Goal: Information Seeking & Learning: Learn about a topic

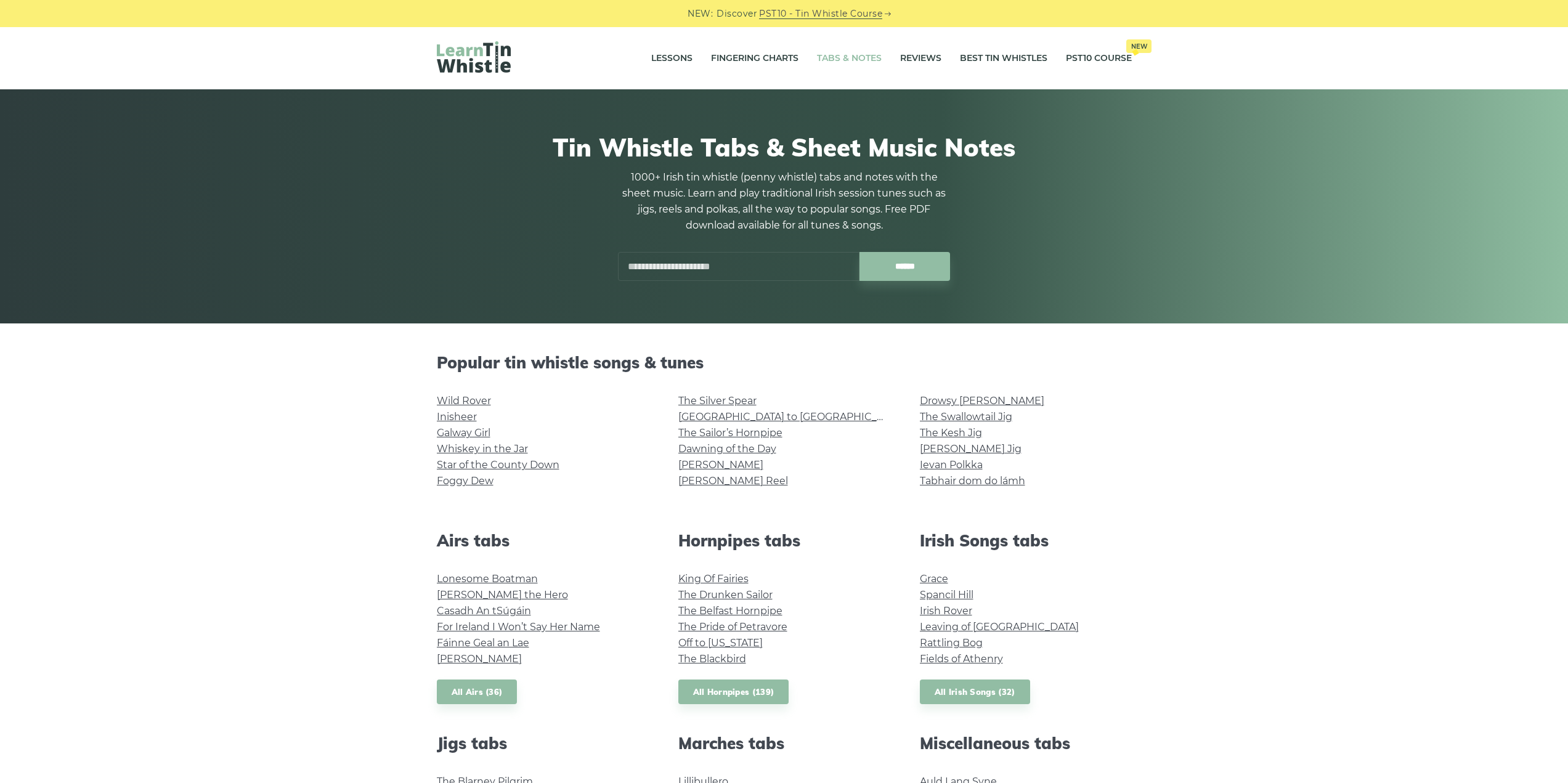
click at [468, 395] on link "Wild Rover" at bounding box center [463, 400] width 54 height 12
click at [447, 478] on link "Foggy Dew" at bounding box center [465, 480] width 57 height 12
click at [940, 460] on link "Ievan Polkka" at bounding box center [951, 465] width 62 height 12
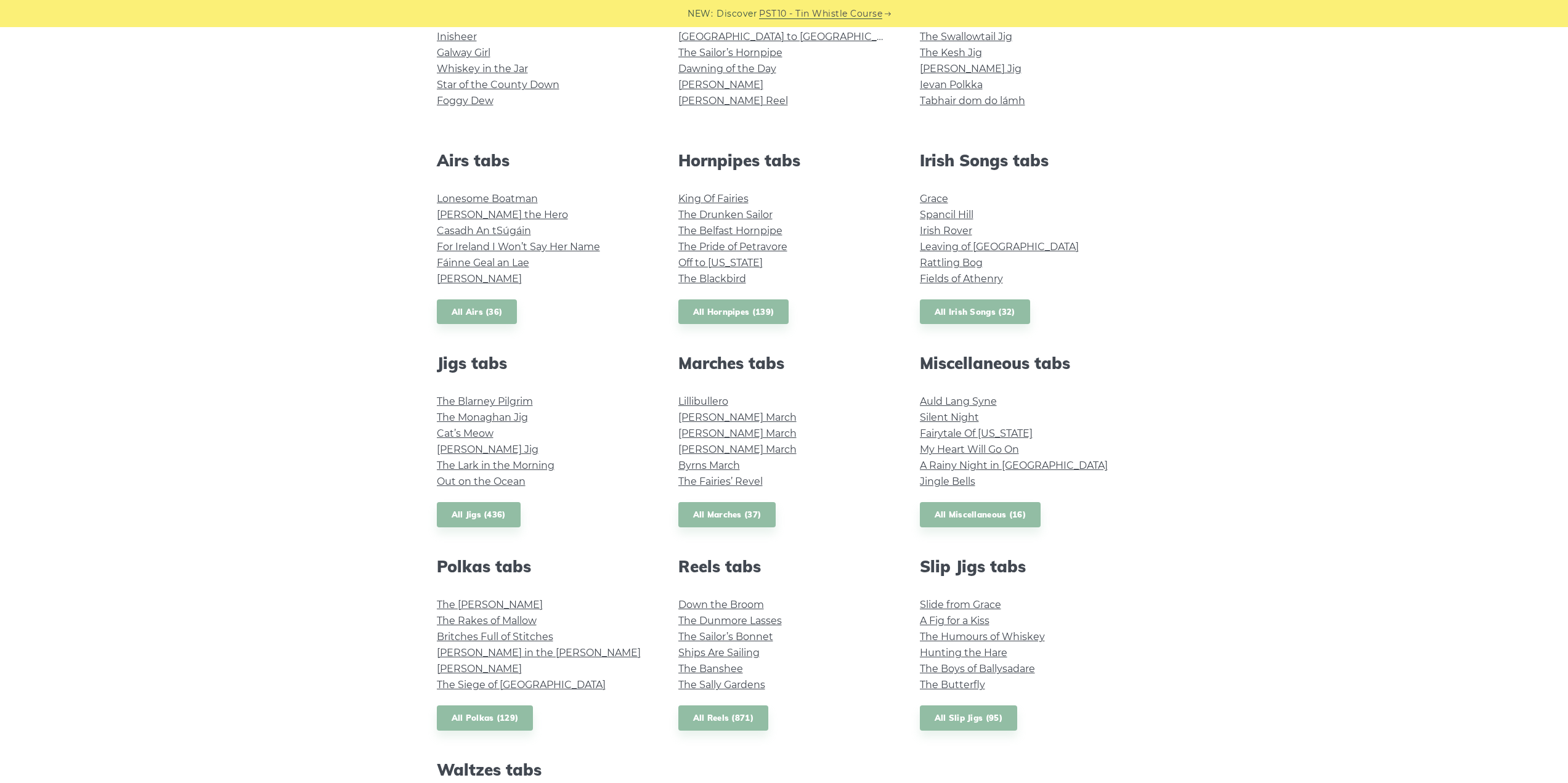
scroll to position [431, 0]
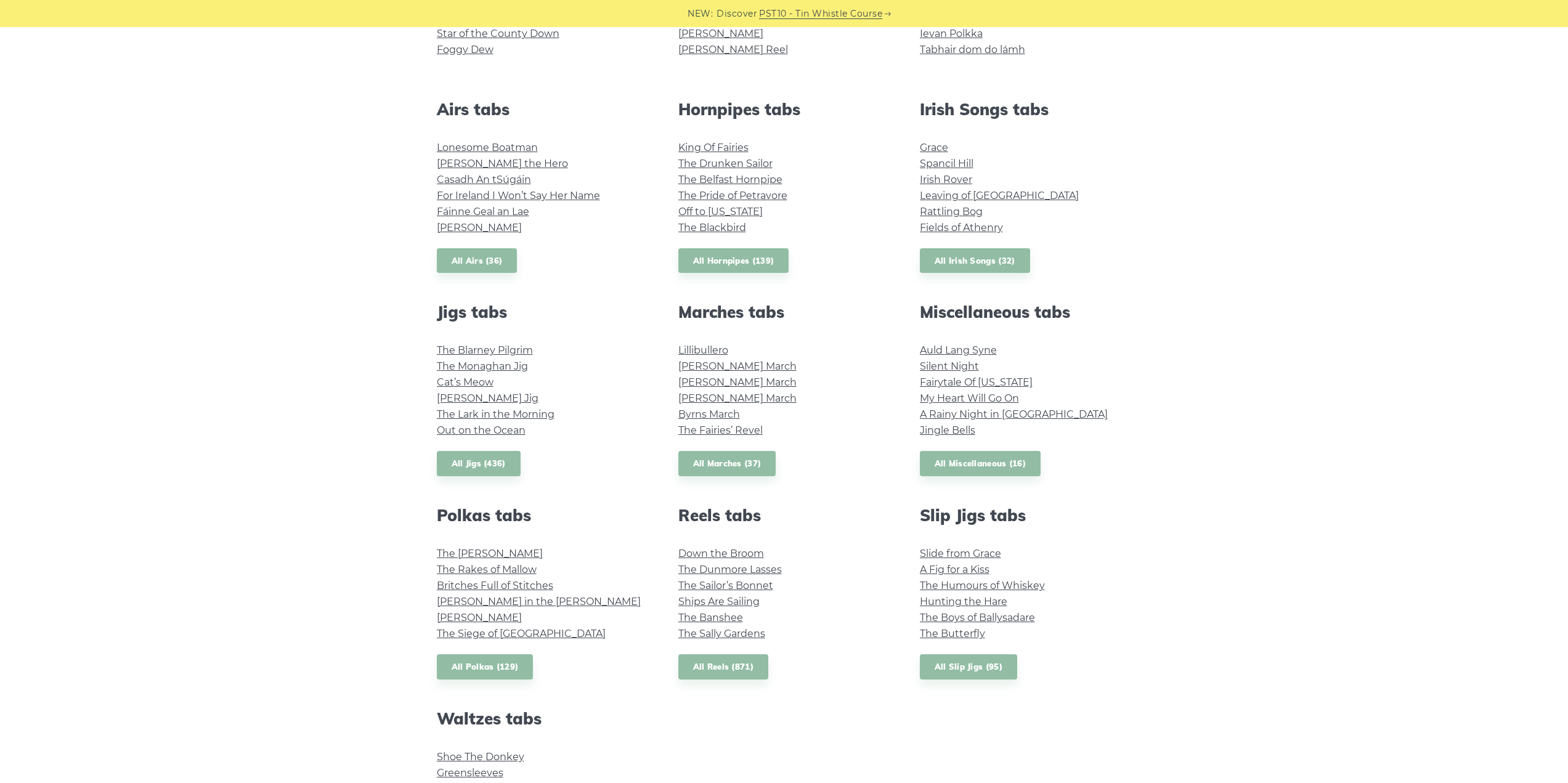
click at [966, 345] on link "Auld Lang Syne" at bounding box center [958, 350] width 77 height 12
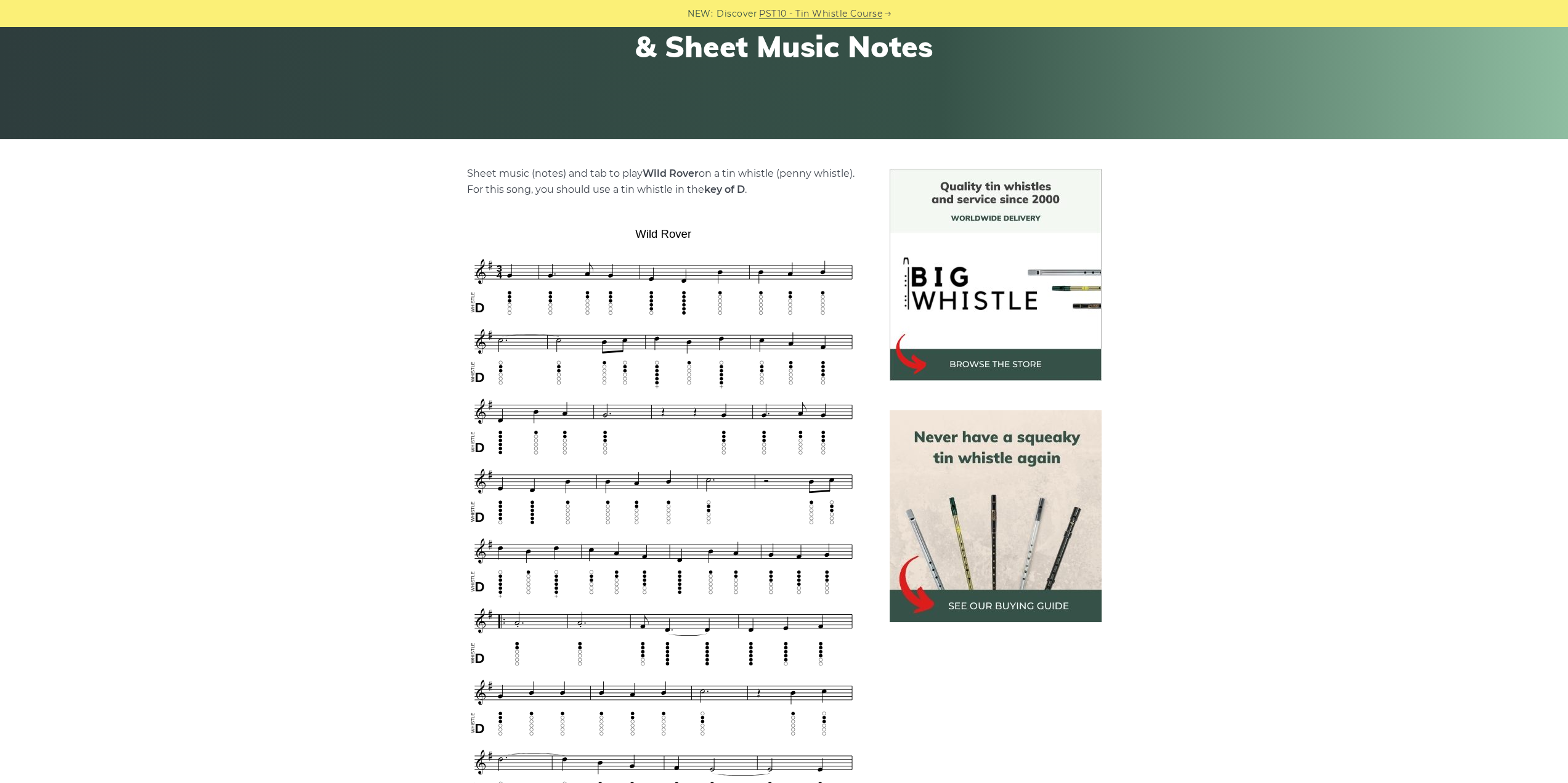
scroll to position [185, 0]
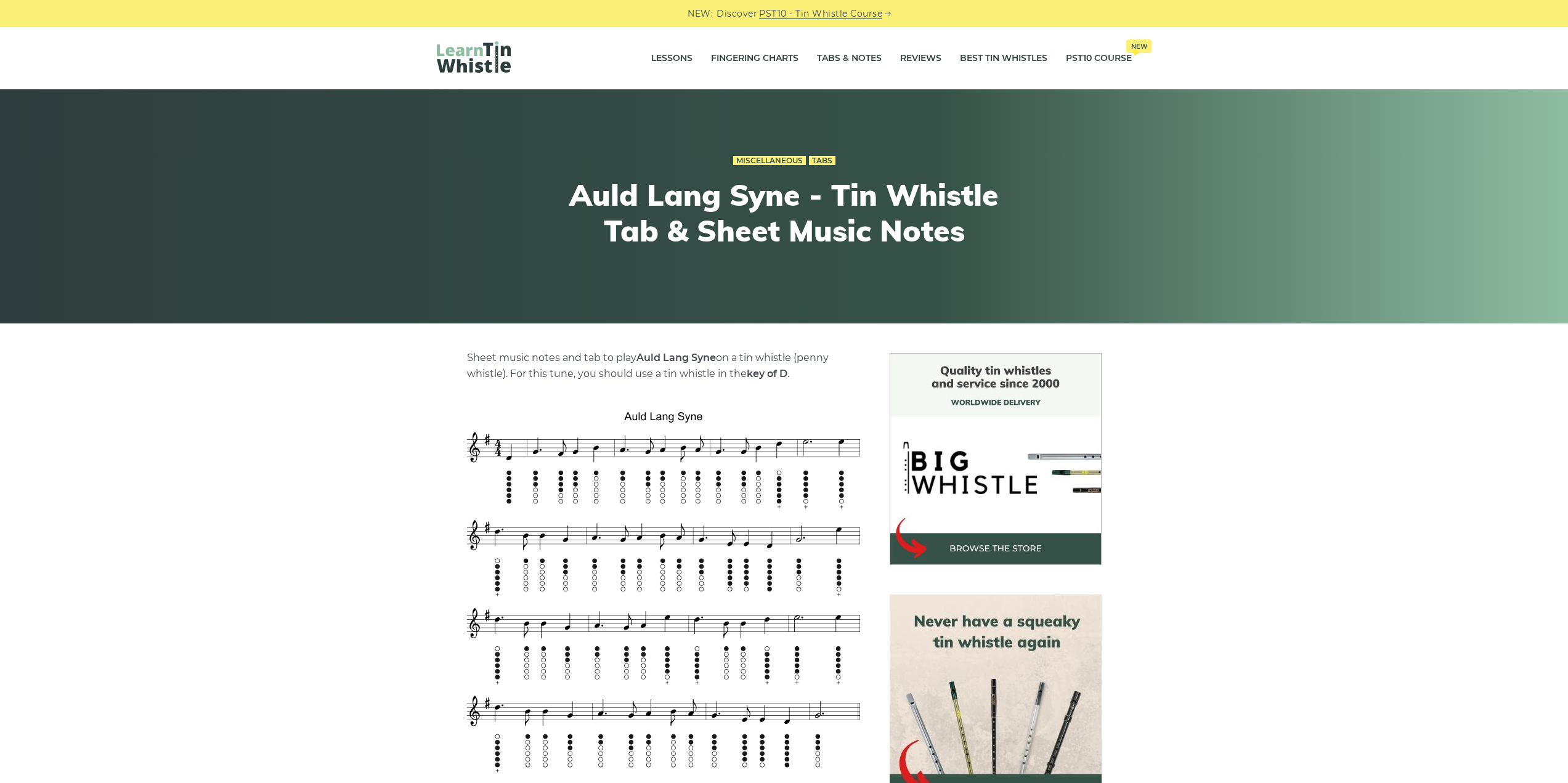
drag, startPoint x: 229, startPoint y: 454, endPoint x: 237, endPoint y: 452, distance: 8.2
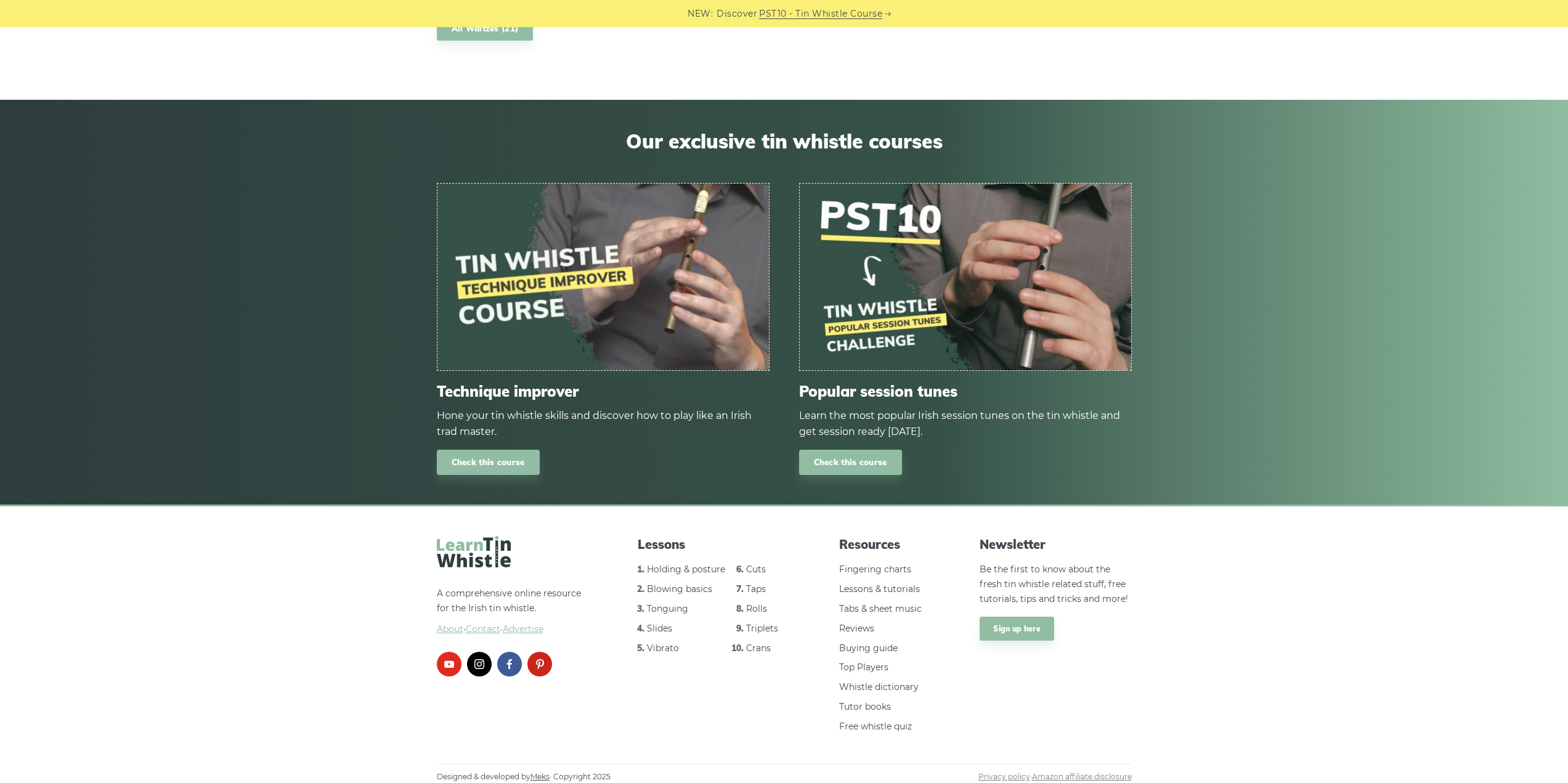
scroll to position [1278, 0]
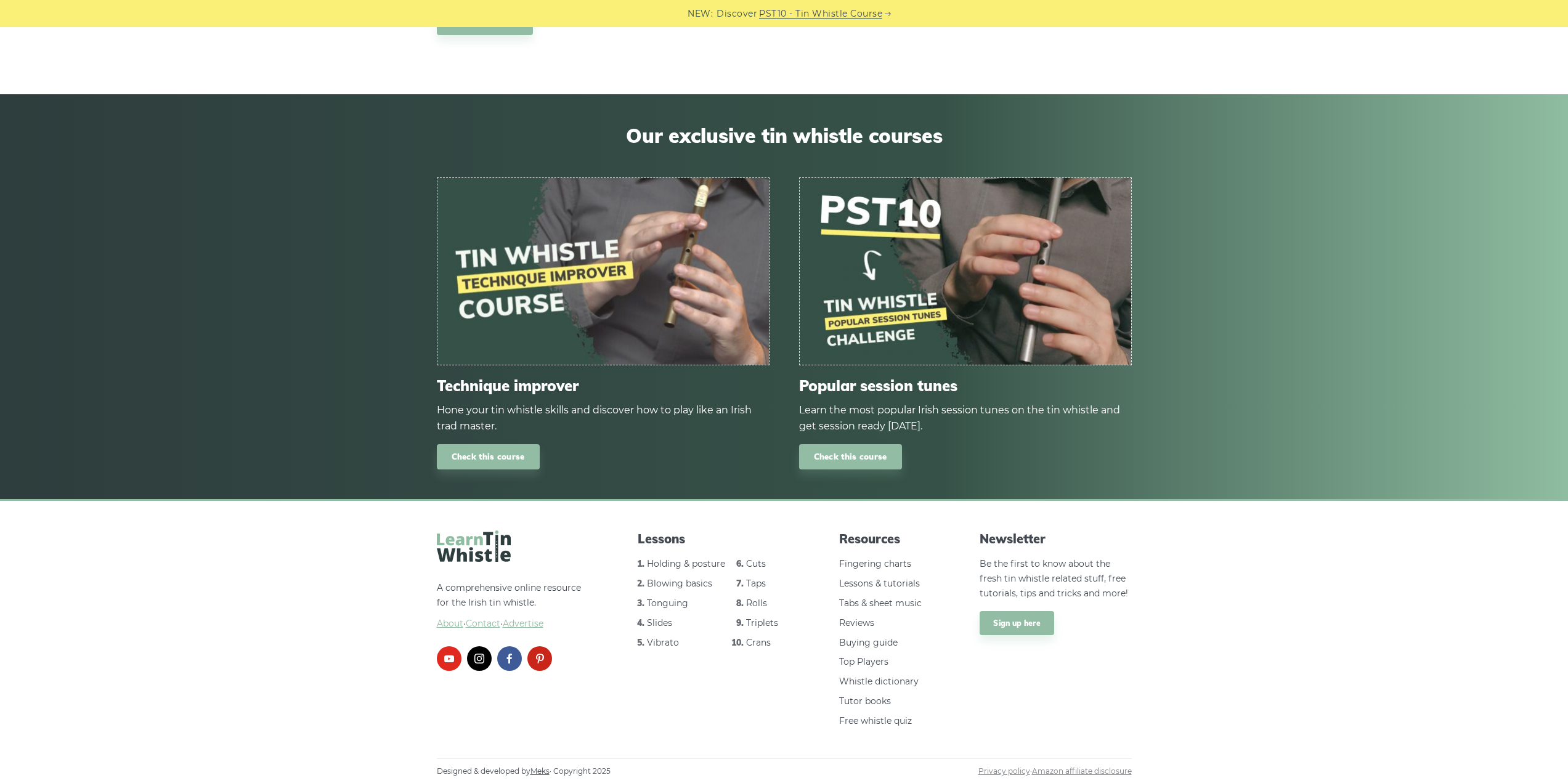
click at [669, 562] on link "Holding & posture" at bounding box center [685, 564] width 78 height 11
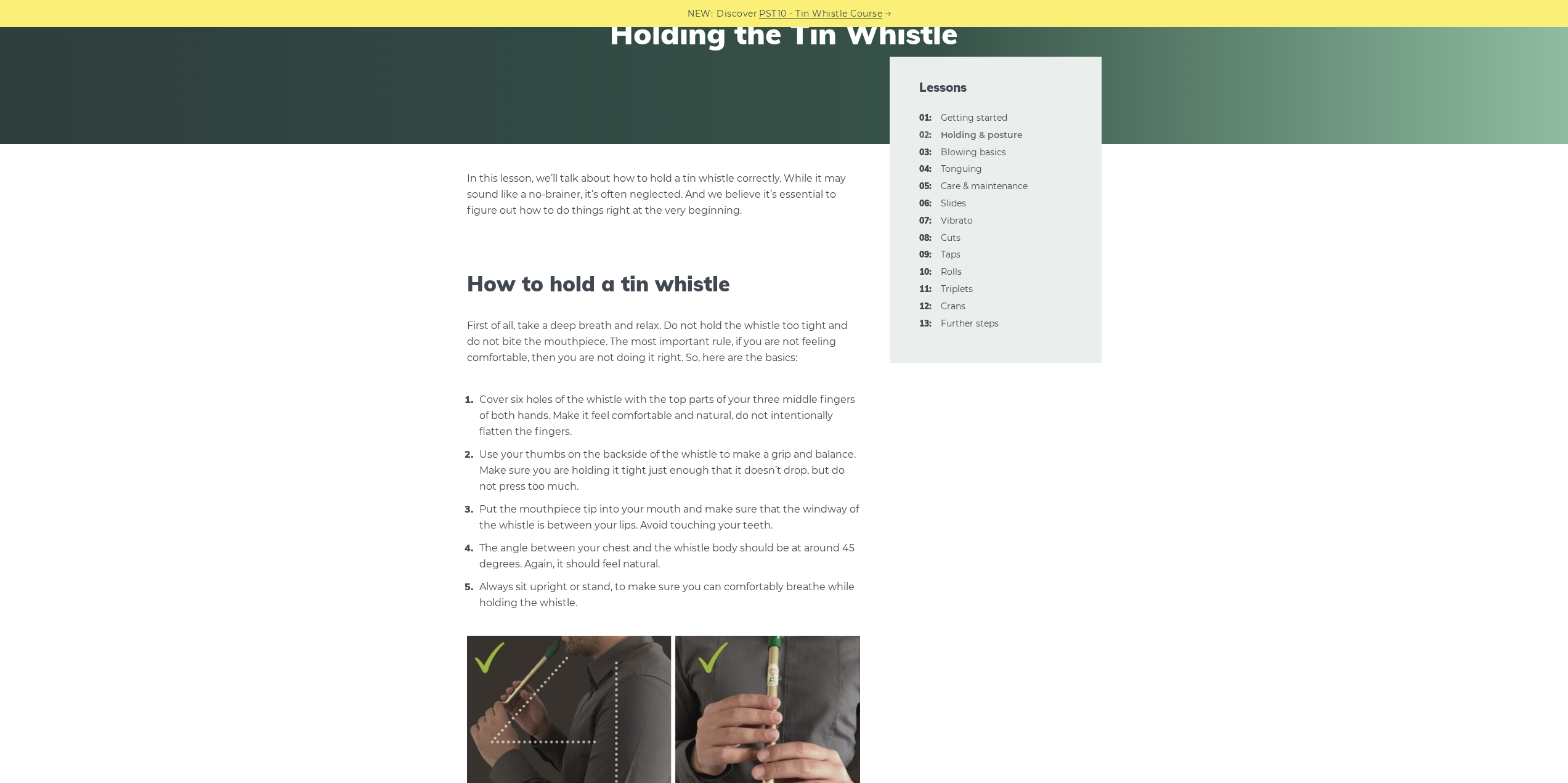
scroll to position [123, 0]
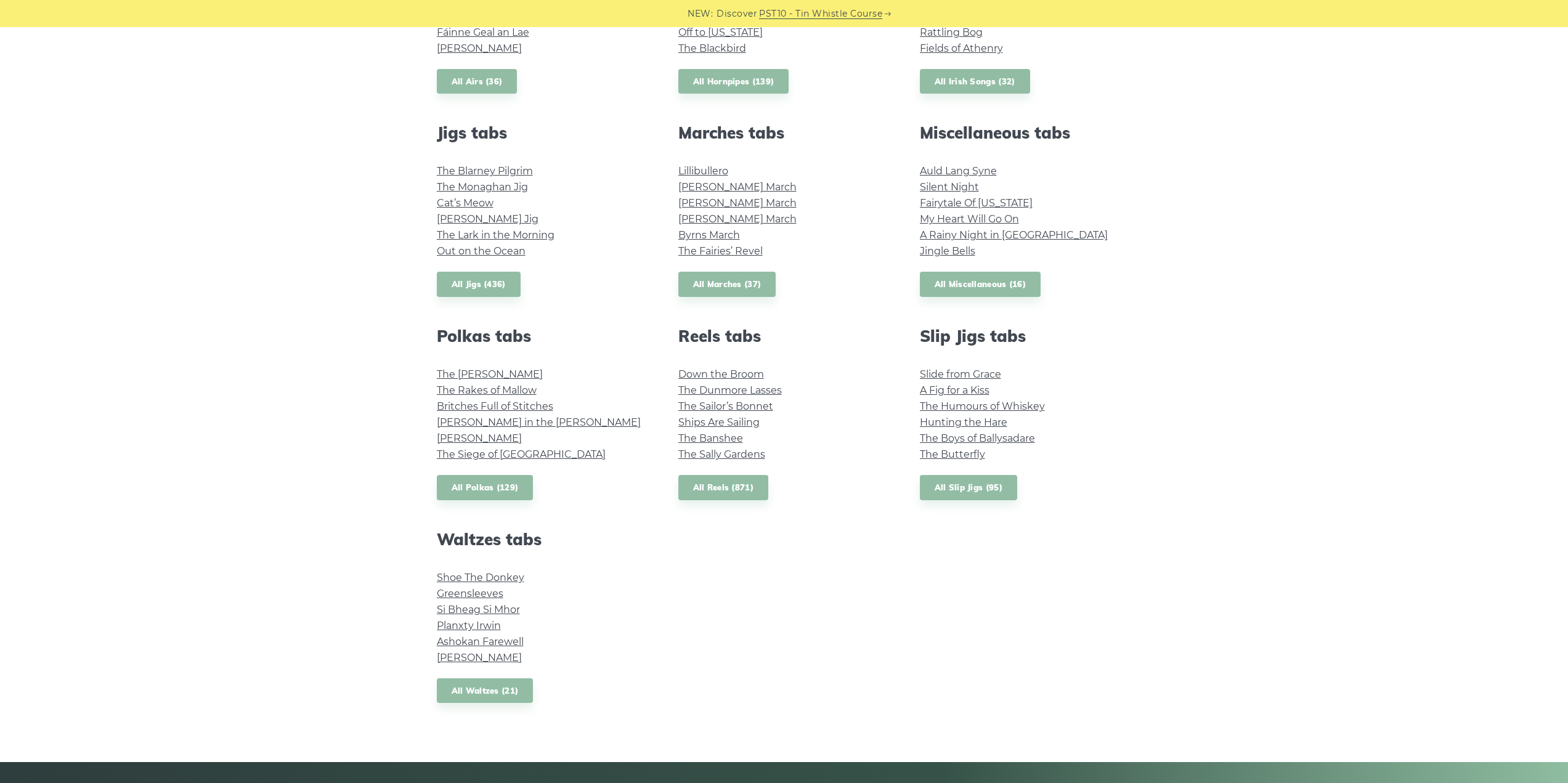
scroll to position [616, 0]
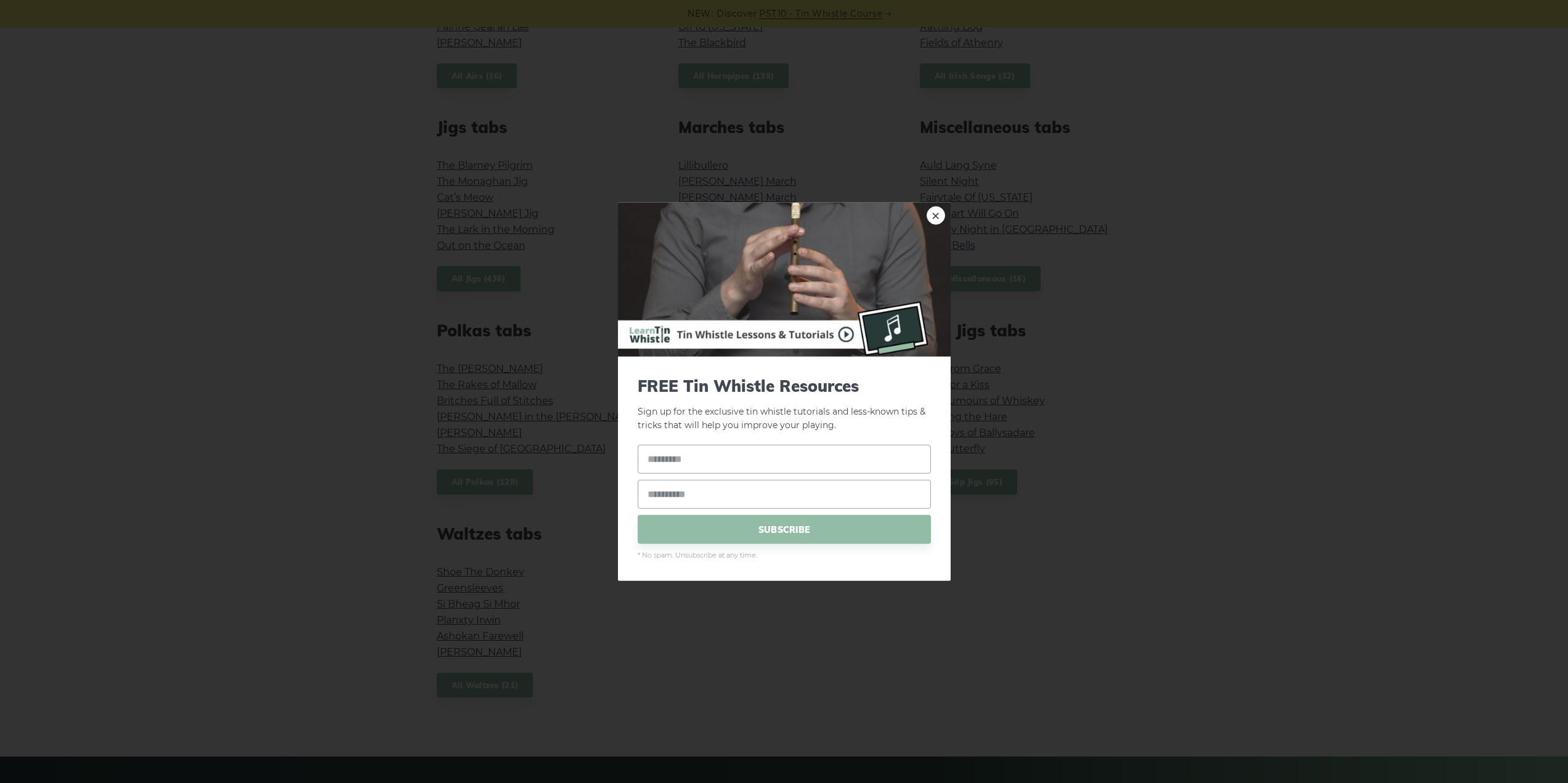
click at [951, 218] on div "× FREE Tin Whistle Resources Sign up for the exclusive tin whistle tutorials an…" at bounding box center [784, 391] width 1568 height 783
click at [944, 216] on link "×" at bounding box center [936, 215] width 18 height 18
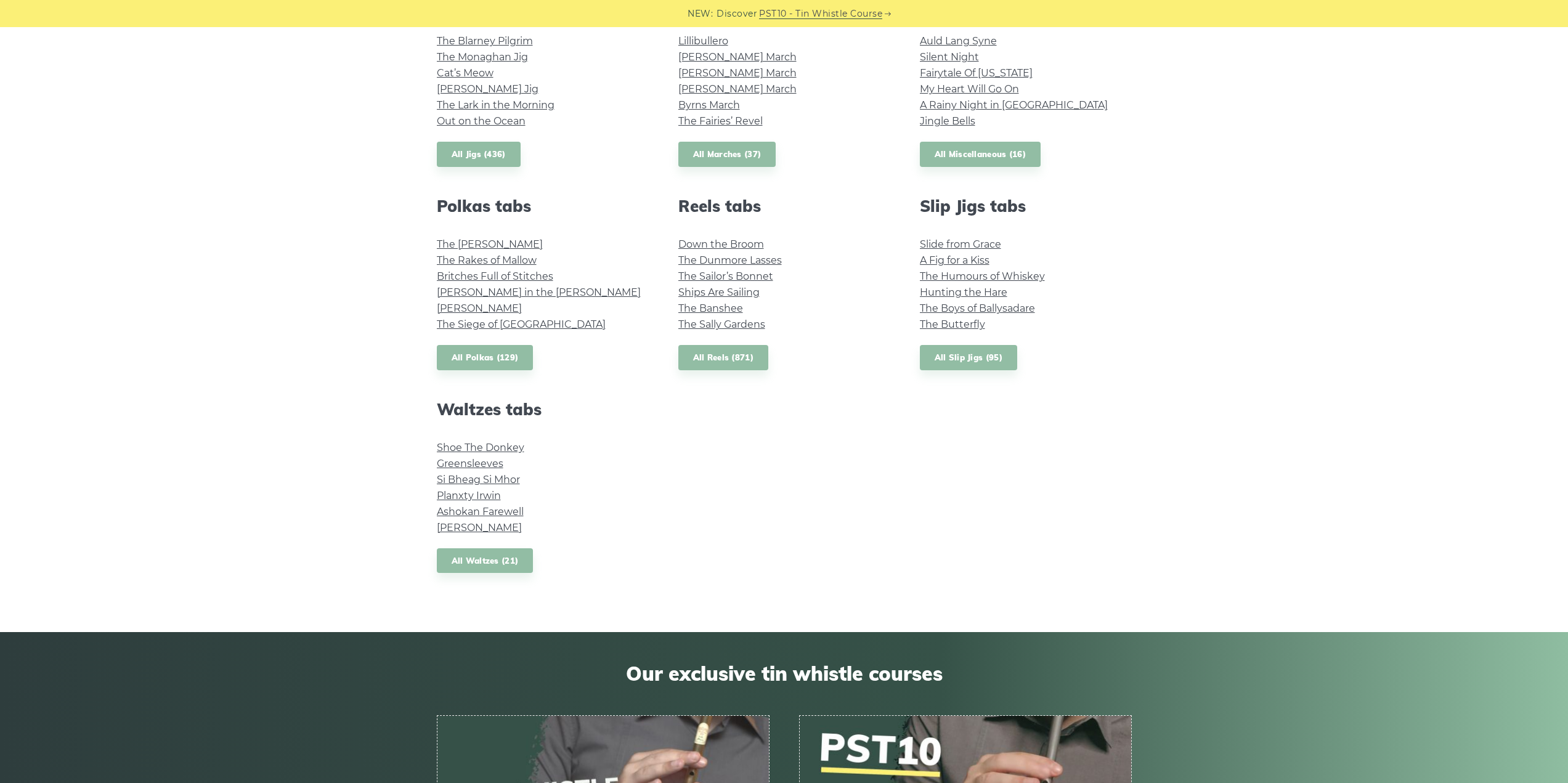
scroll to position [739, 0]
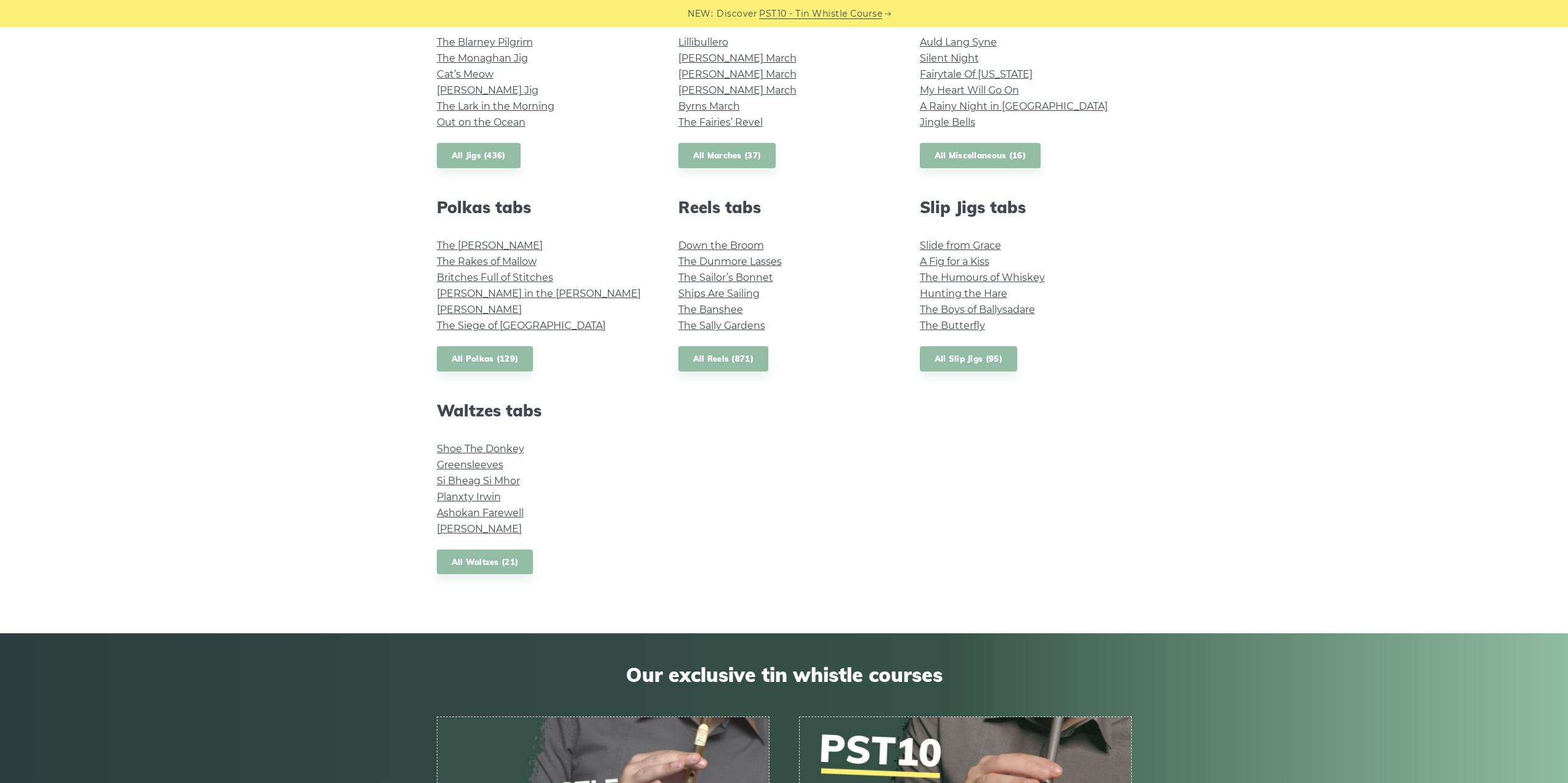
click at [479, 461] on link "Greensleeves" at bounding box center [470, 465] width 67 height 12
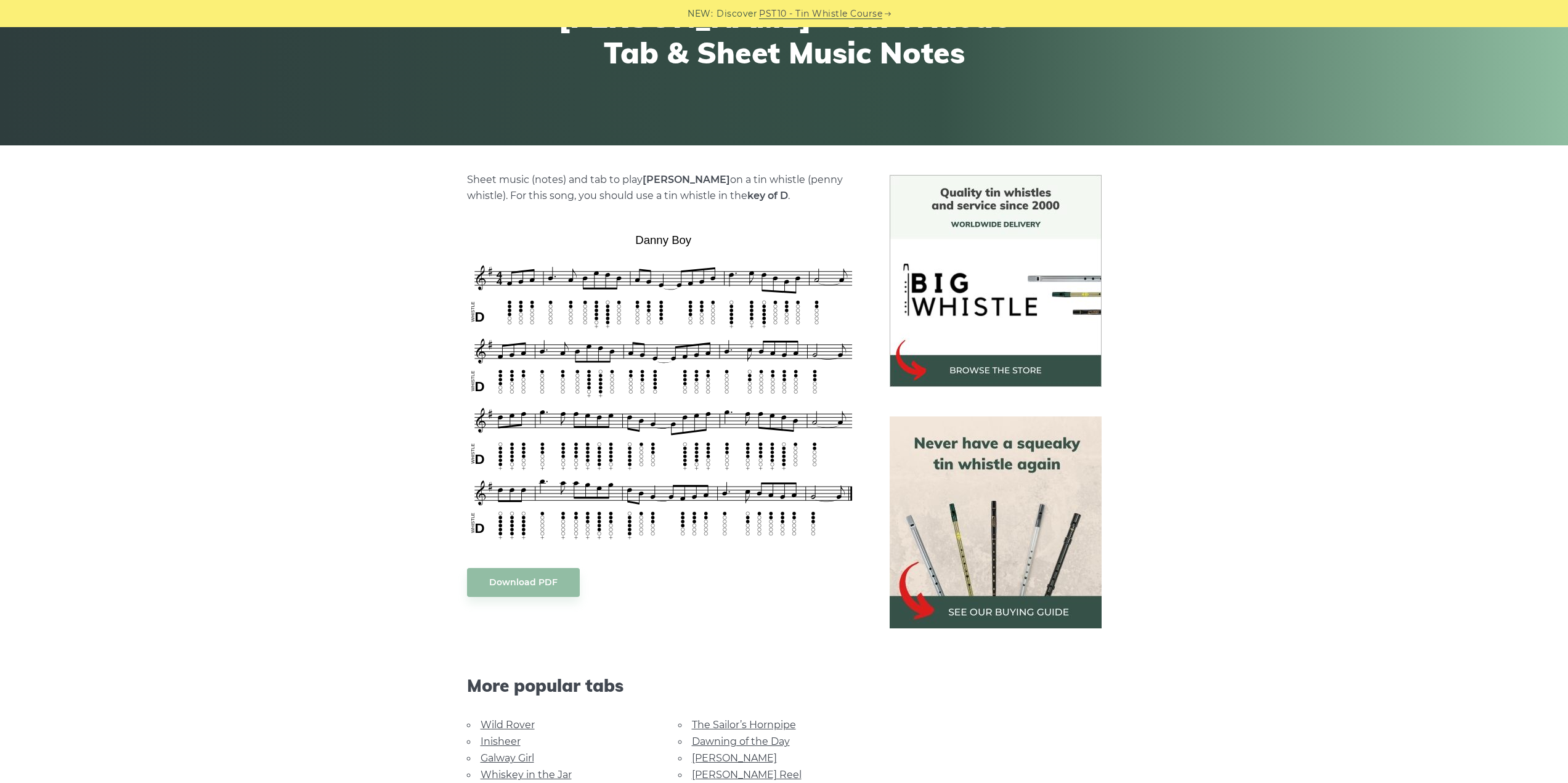
scroll to position [185, 0]
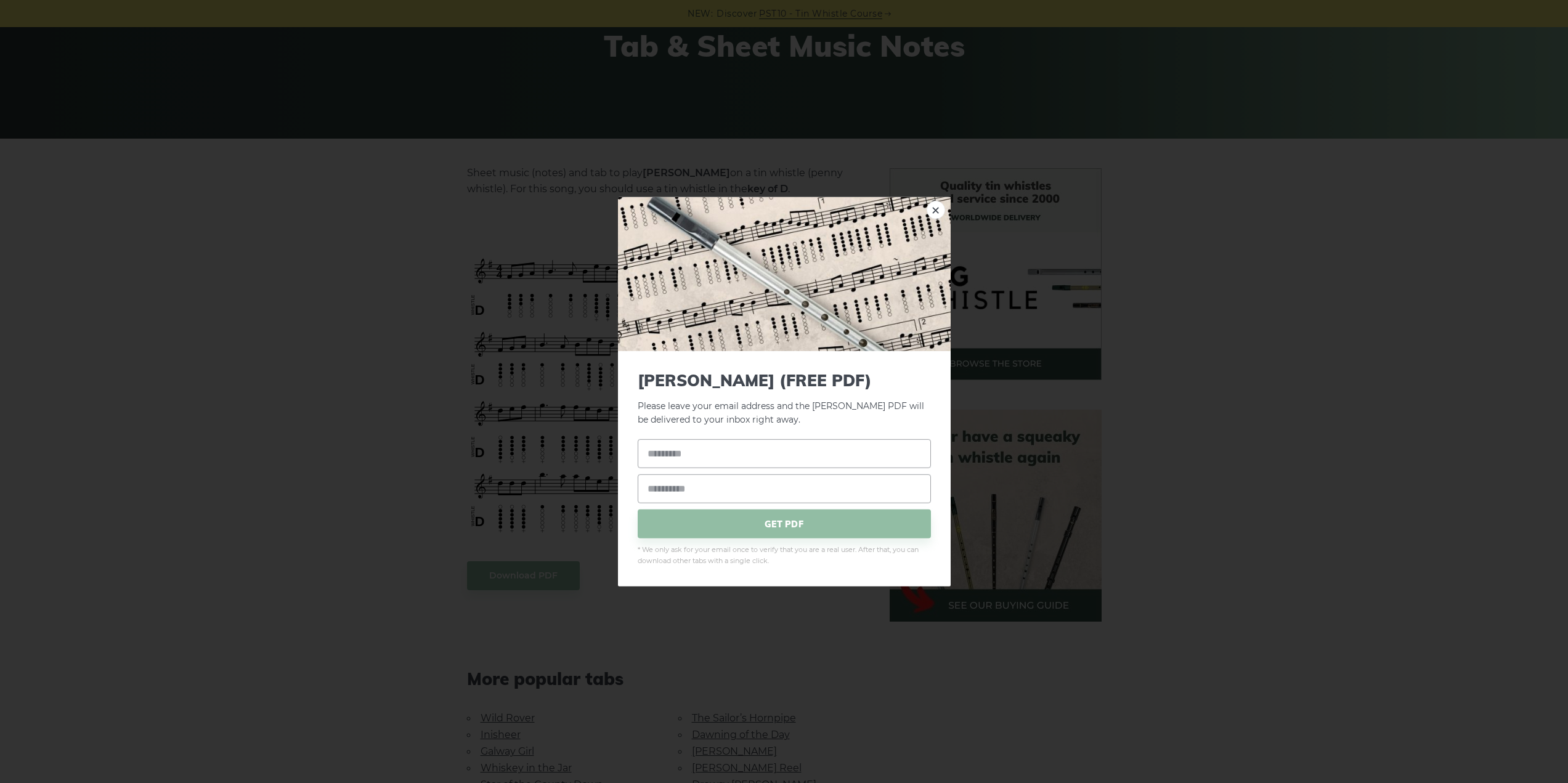
click at [936, 214] on link "×" at bounding box center [936, 209] width 18 height 18
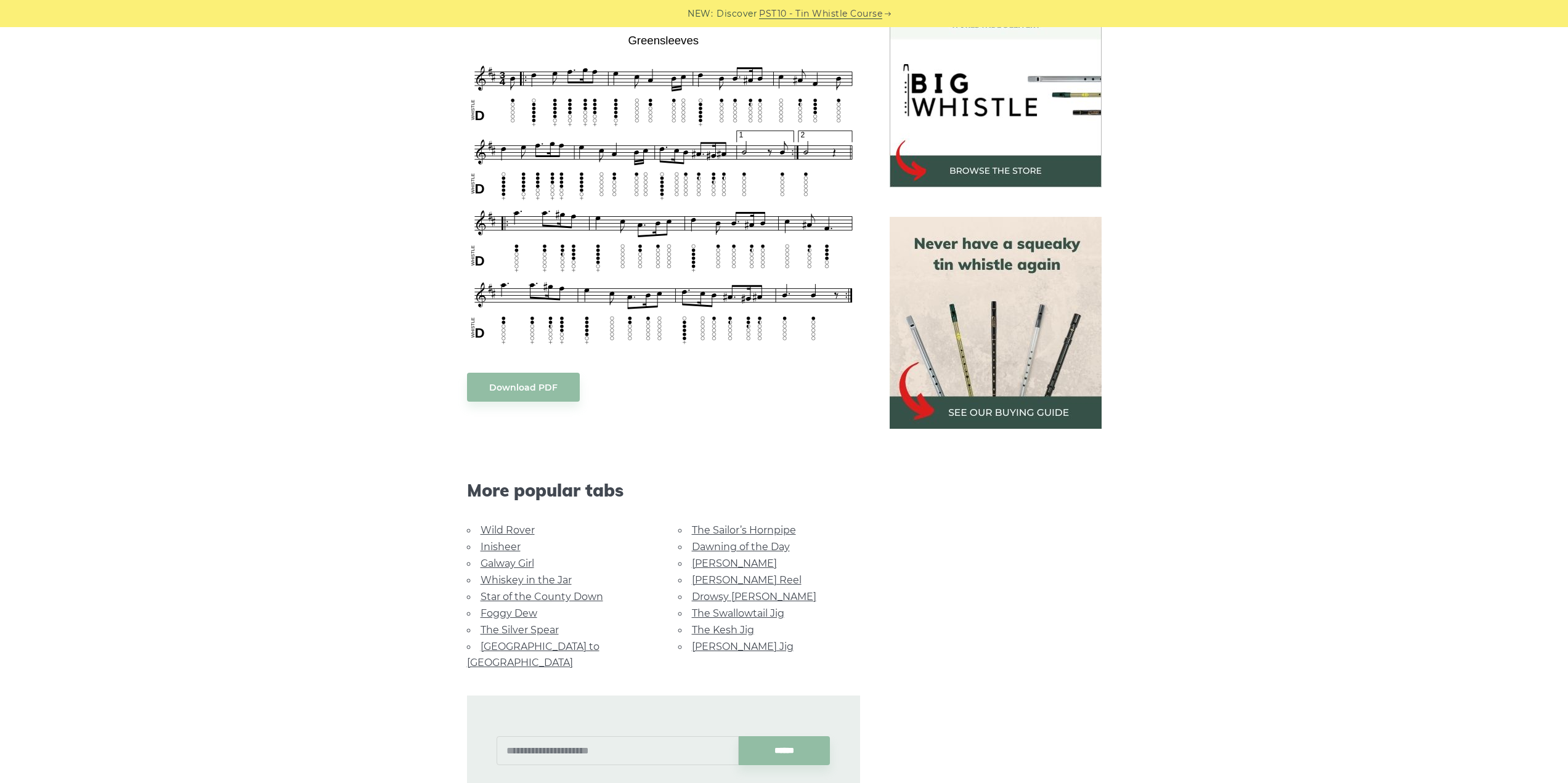
scroll to position [431, 0]
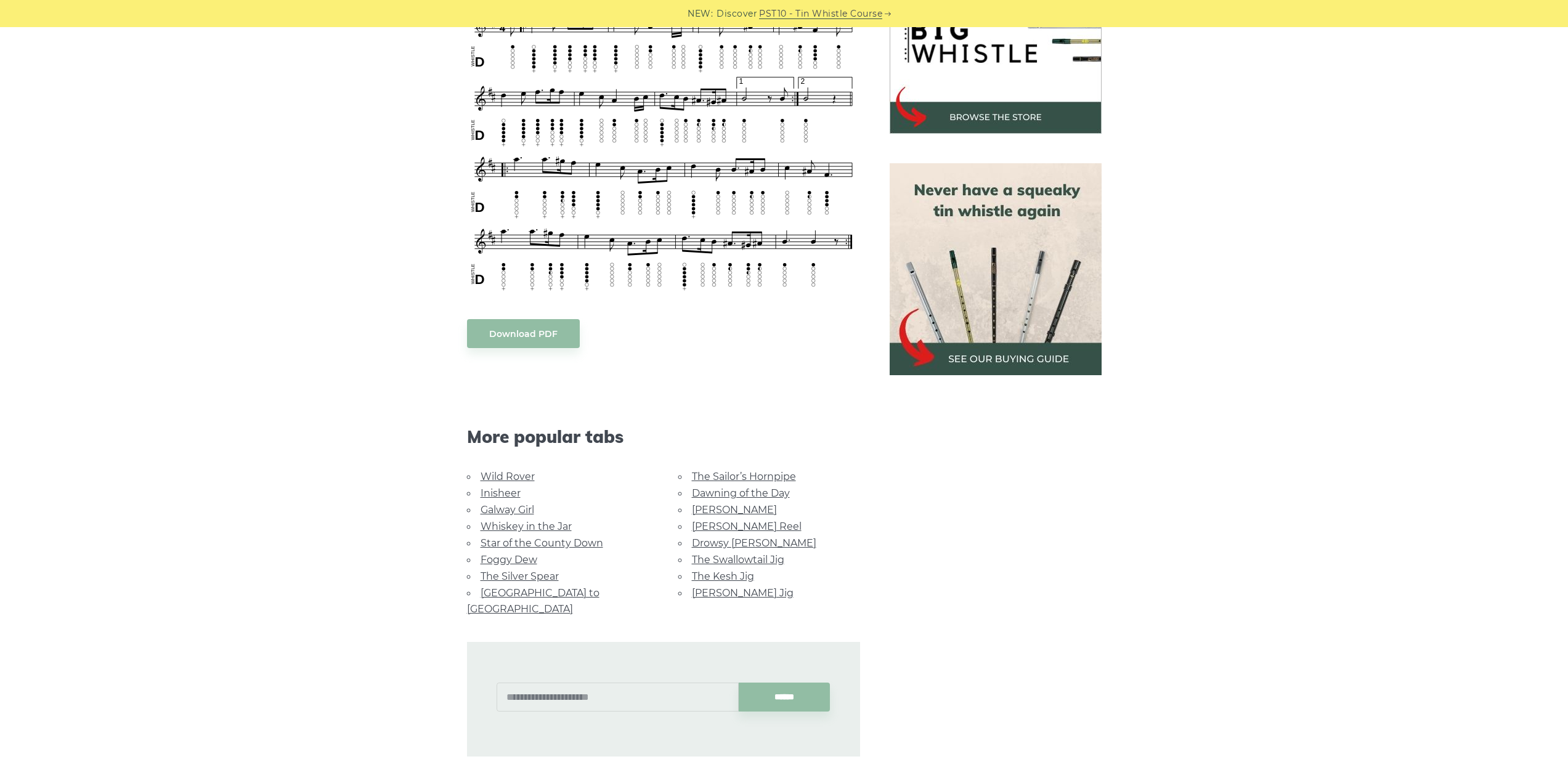
click at [522, 558] on link "Foggy Dew" at bounding box center [508, 560] width 57 height 12
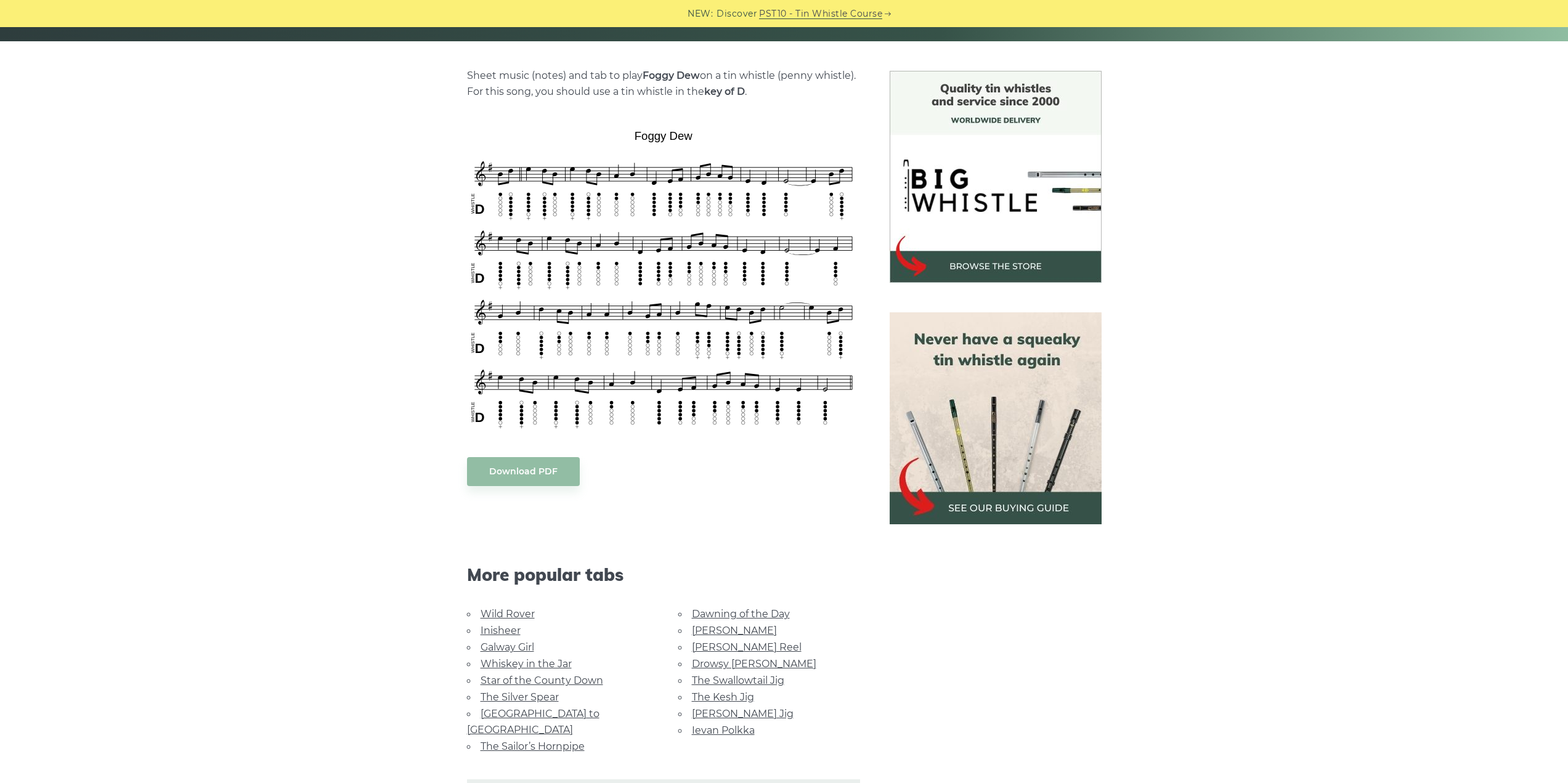
scroll to position [246, 0]
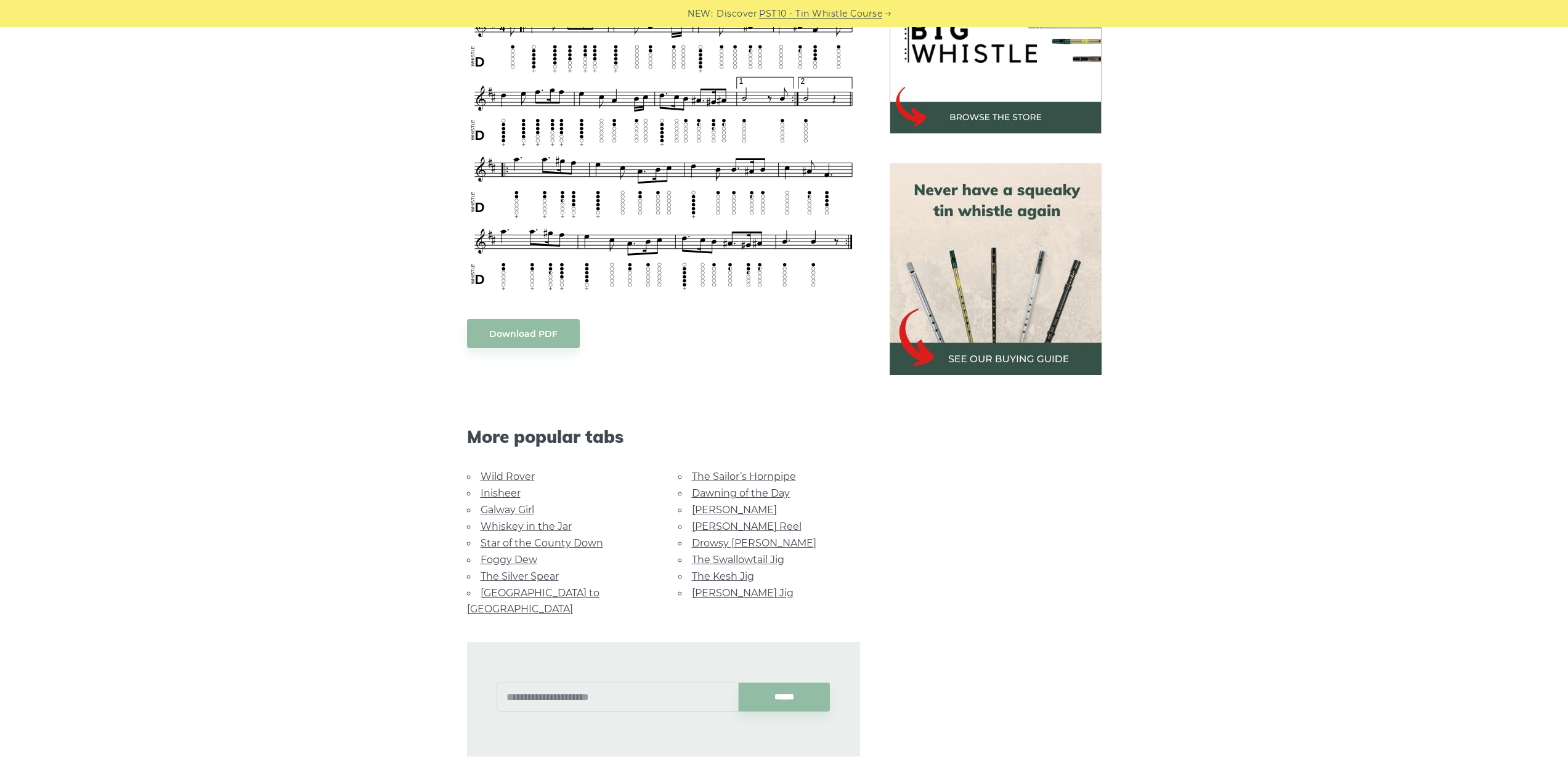
drag, startPoint x: 356, startPoint y: 125, endPoint x: 310, endPoint y: 160, distance: 57.8
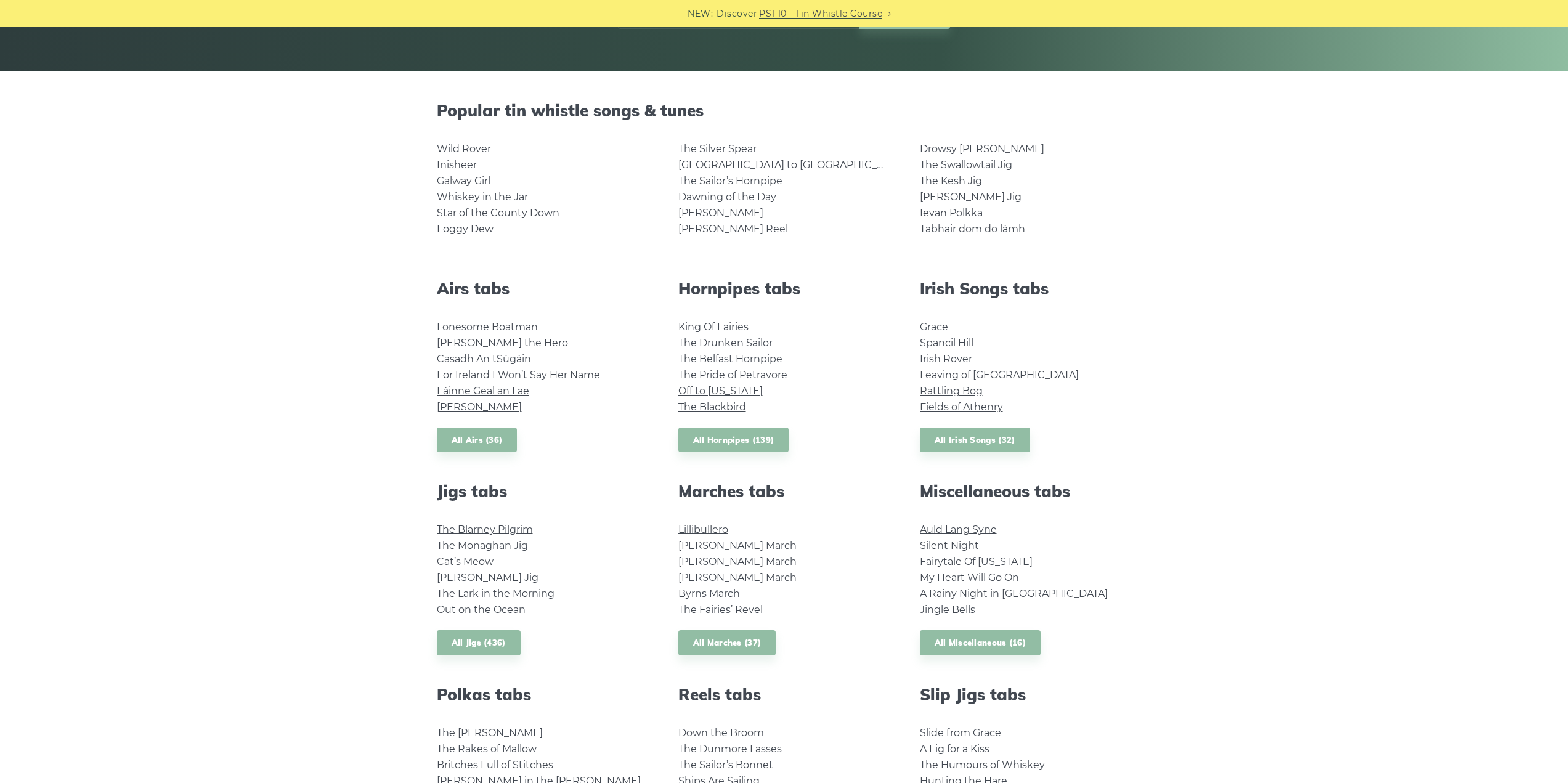
scroll to position [246, 0]
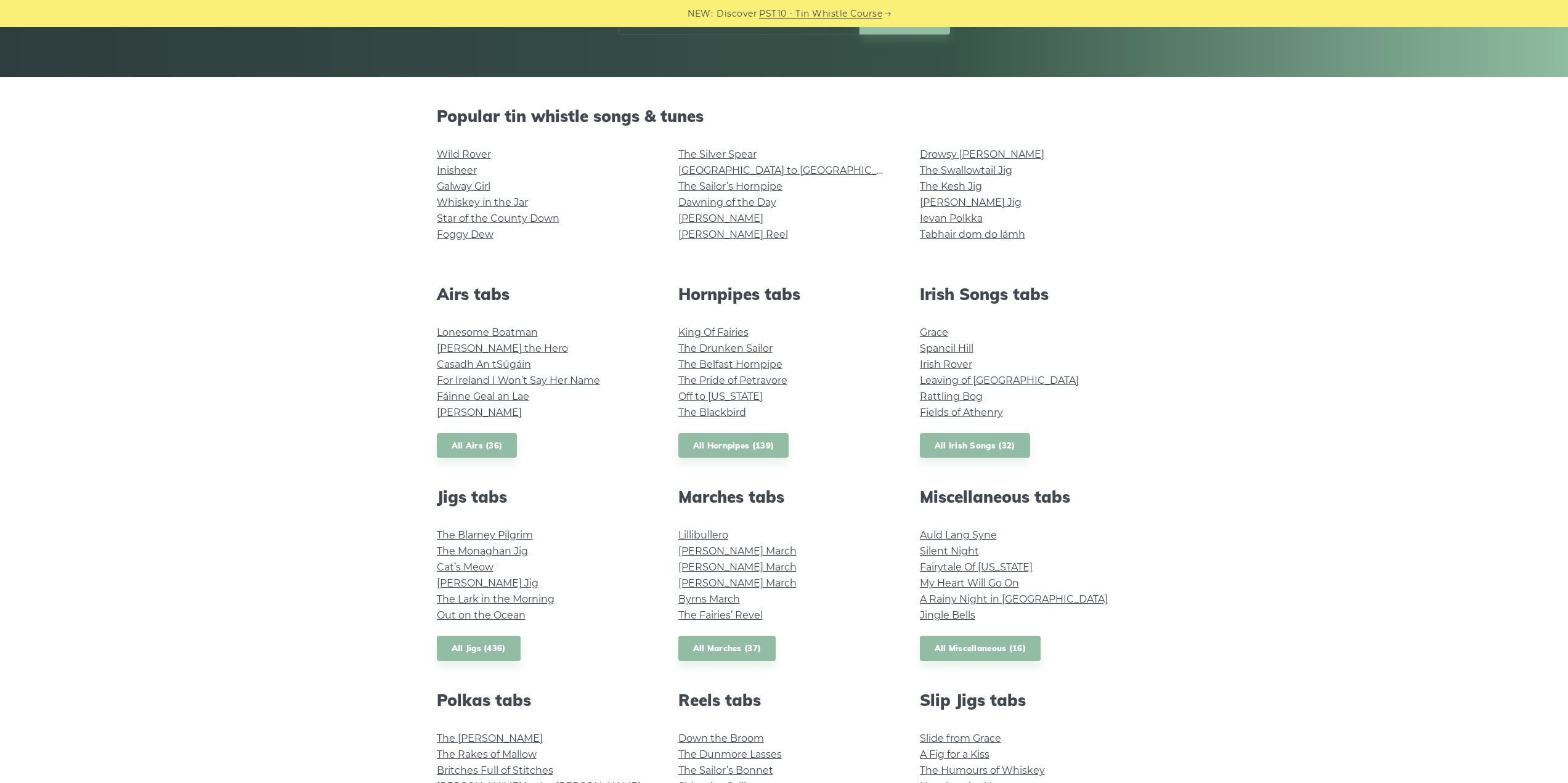
click at [961, 199] on link "[PERSON_NAME] Jig" at bounding box center [970, 202] width 102 height 12
click at [942, 397] on link "Rattling Bog" at bounding box center [951, 396] width 62 height 12
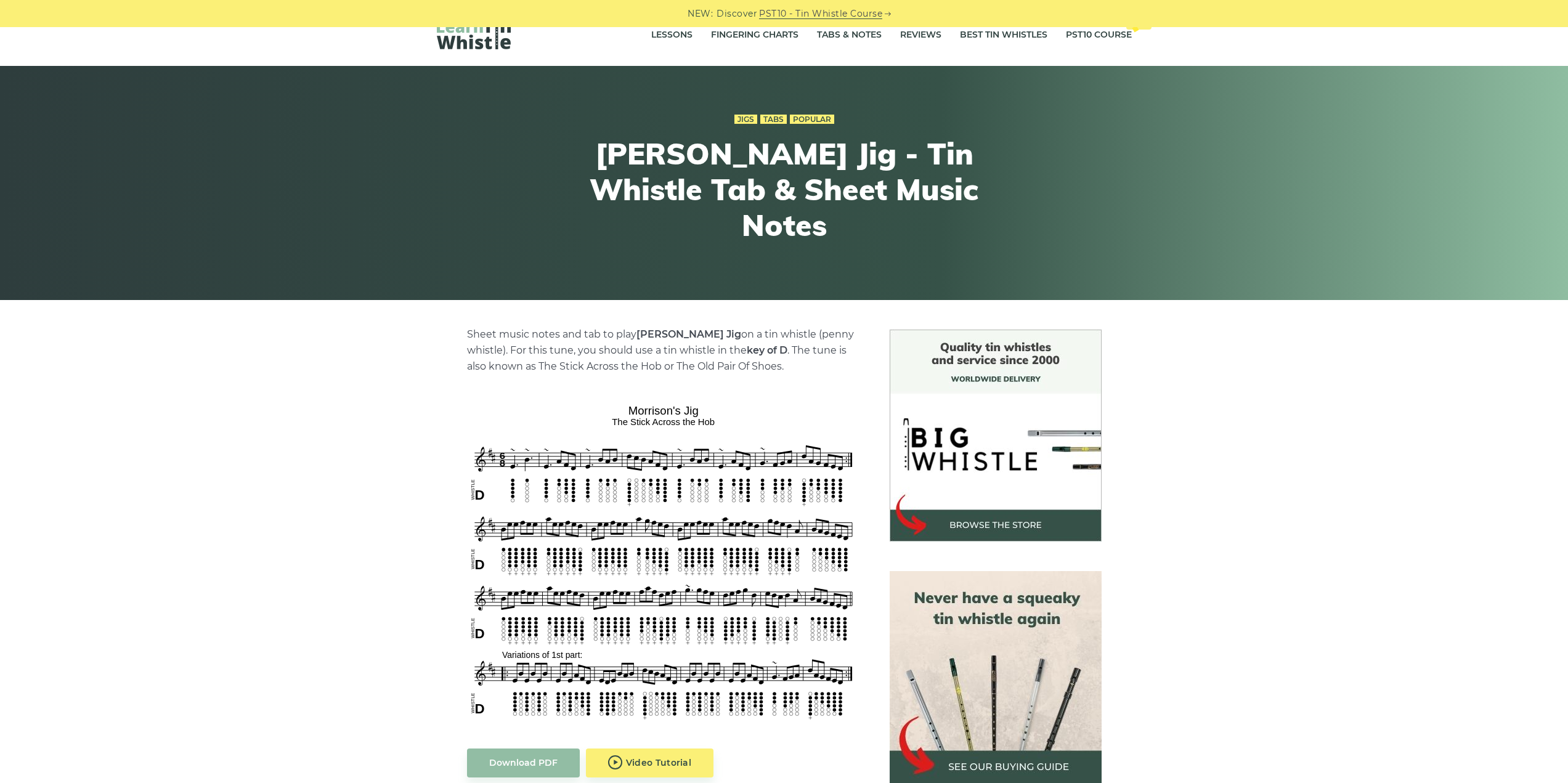
scroll to position [185, 0]
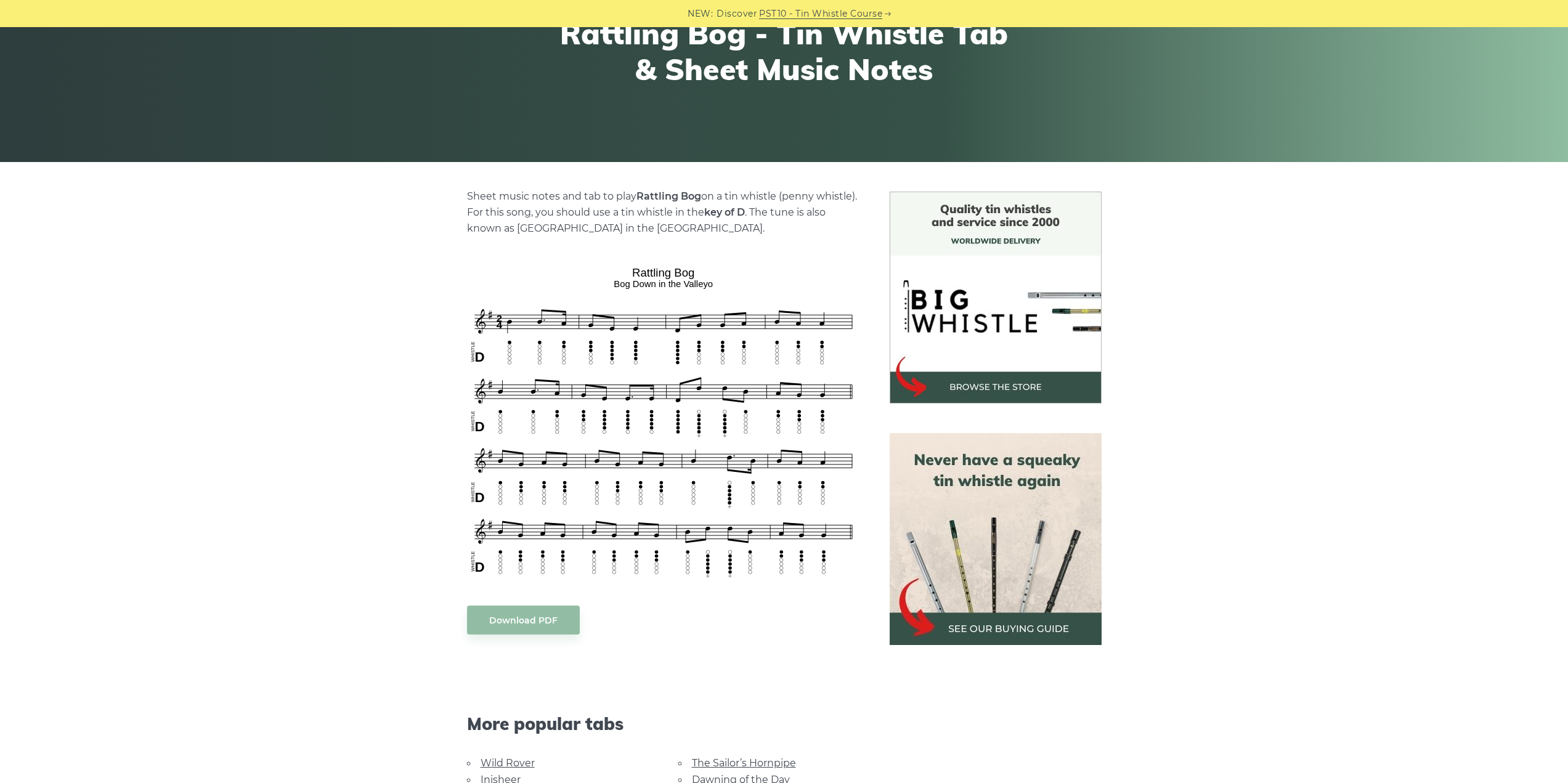
scroll to position [185, 0]
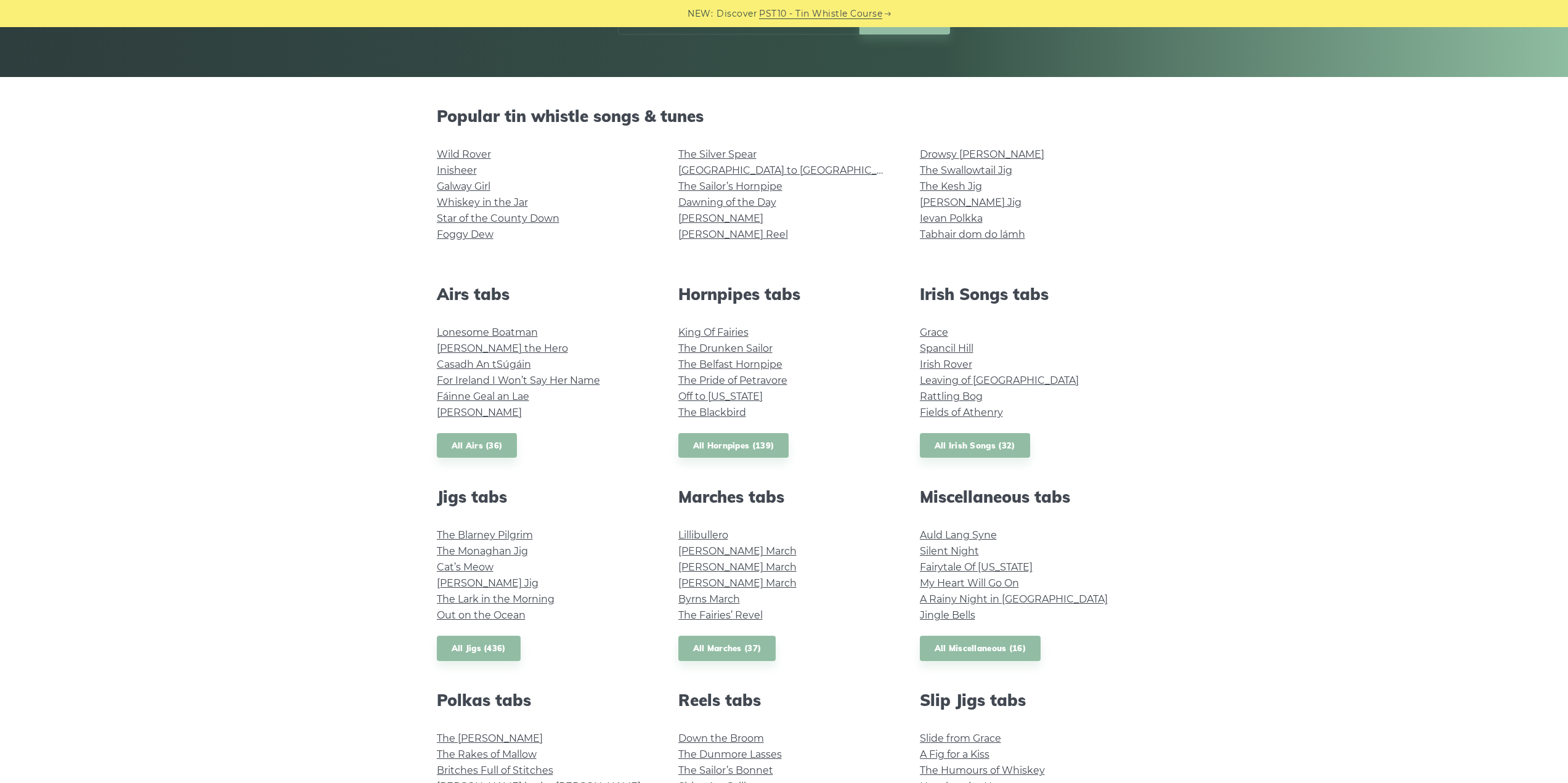
click at [927, 364] on link "Irish Rover" at bounding box center [946, 364] width 53 height 12
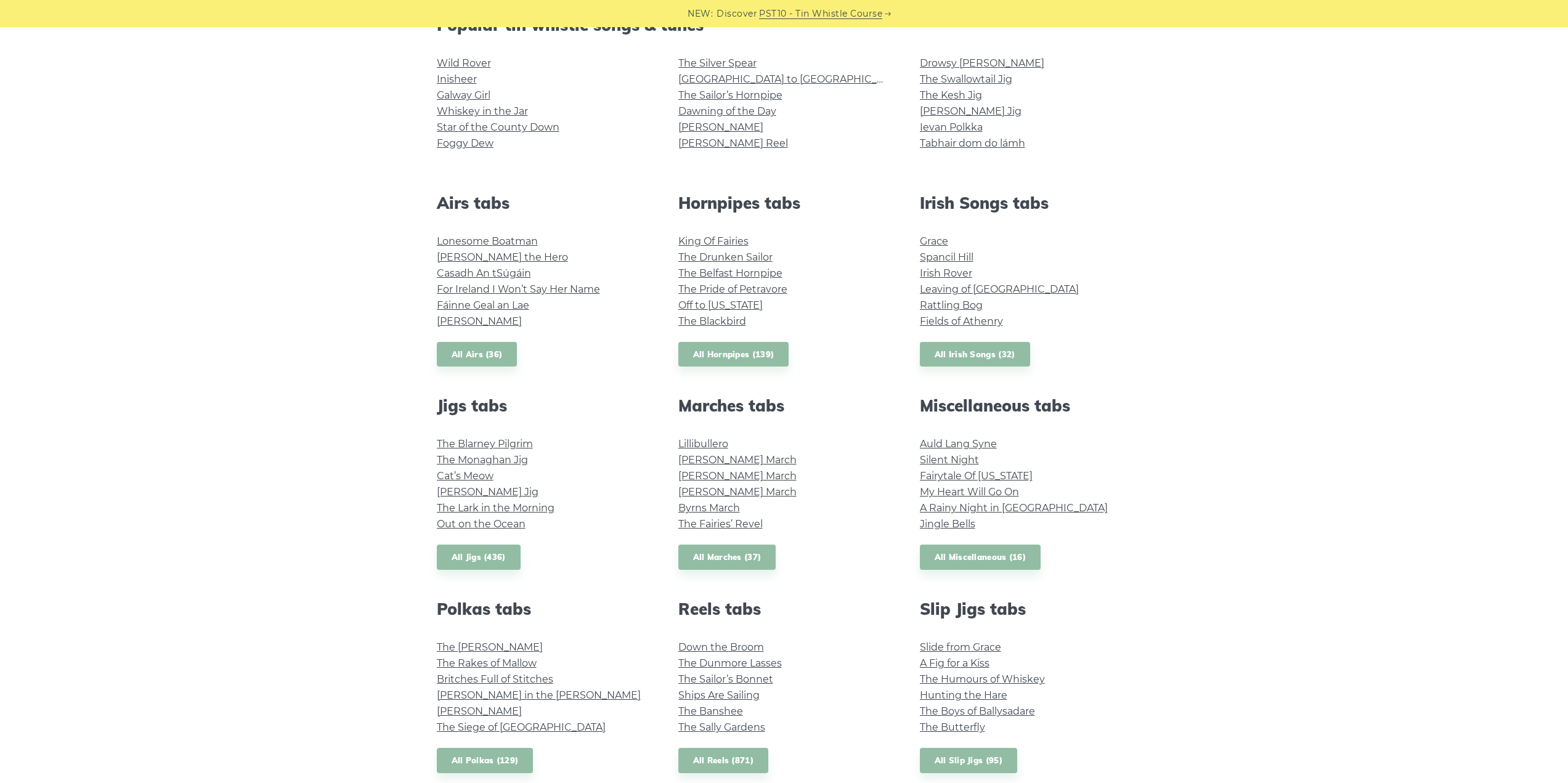
scroll to position [431, 0]
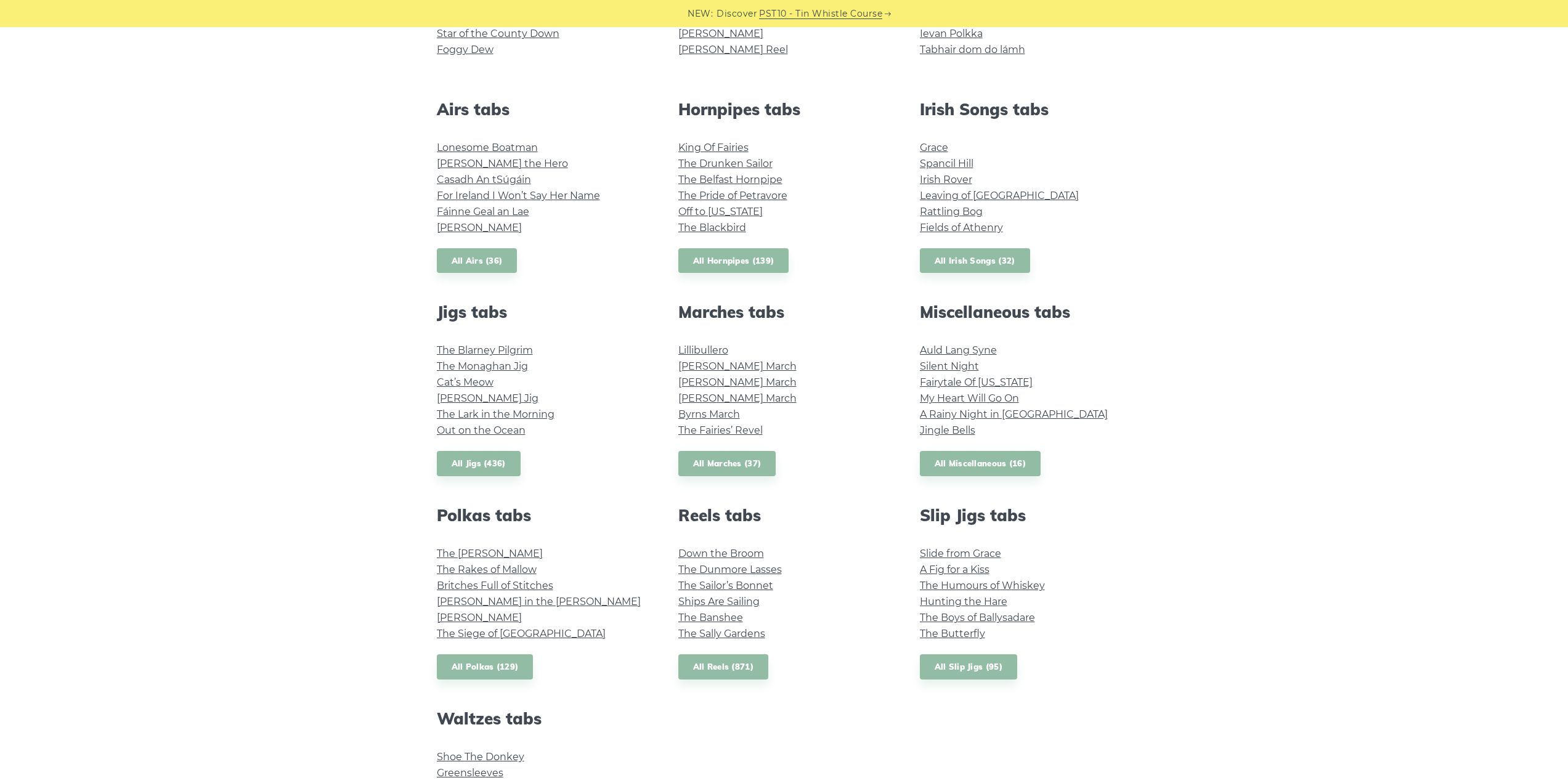
click at [949, 395] on link "My Heart Will Go On" at bounding box center [969, 398] width 99 height 12
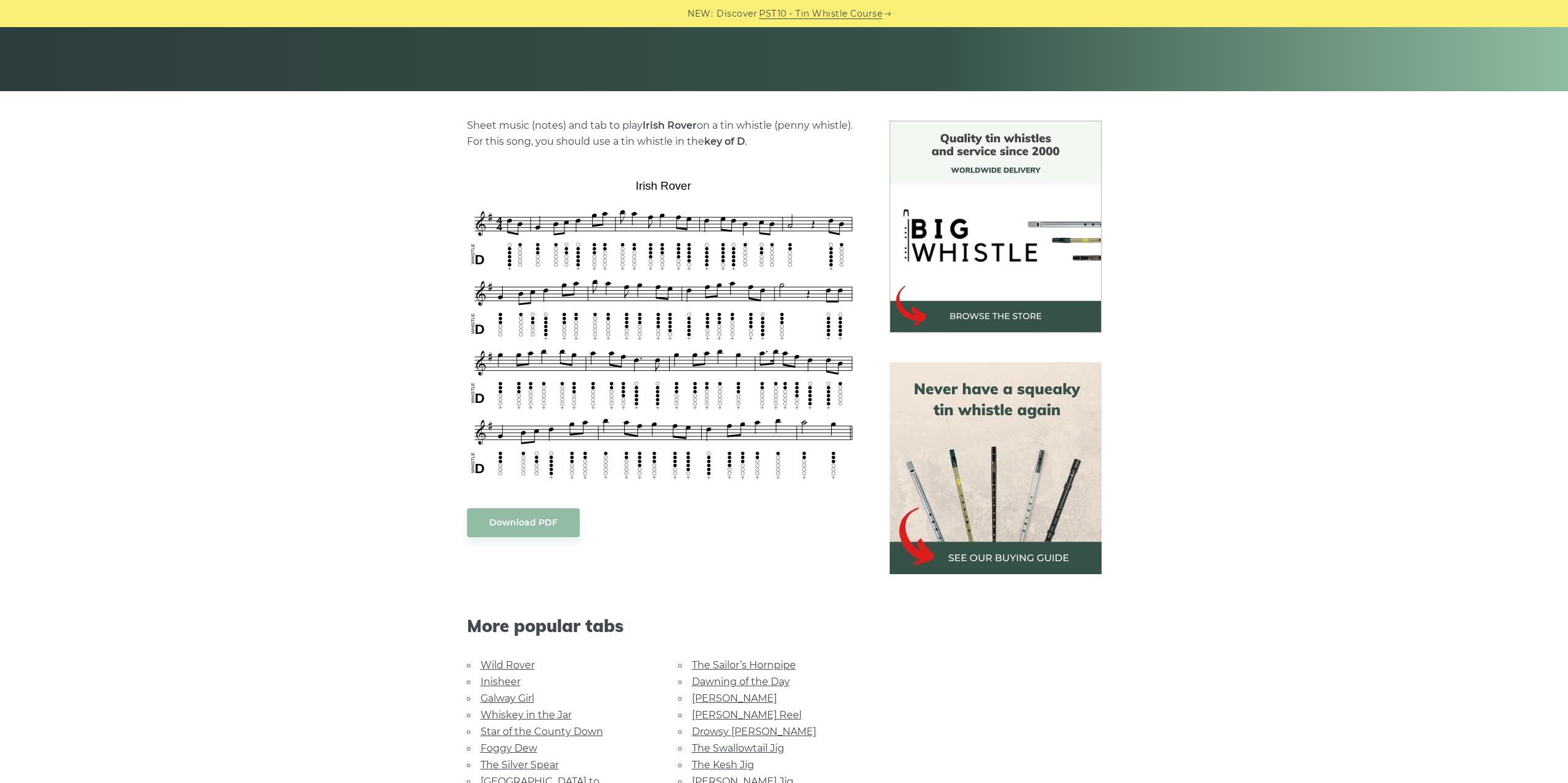
scroll to position [246, 0]
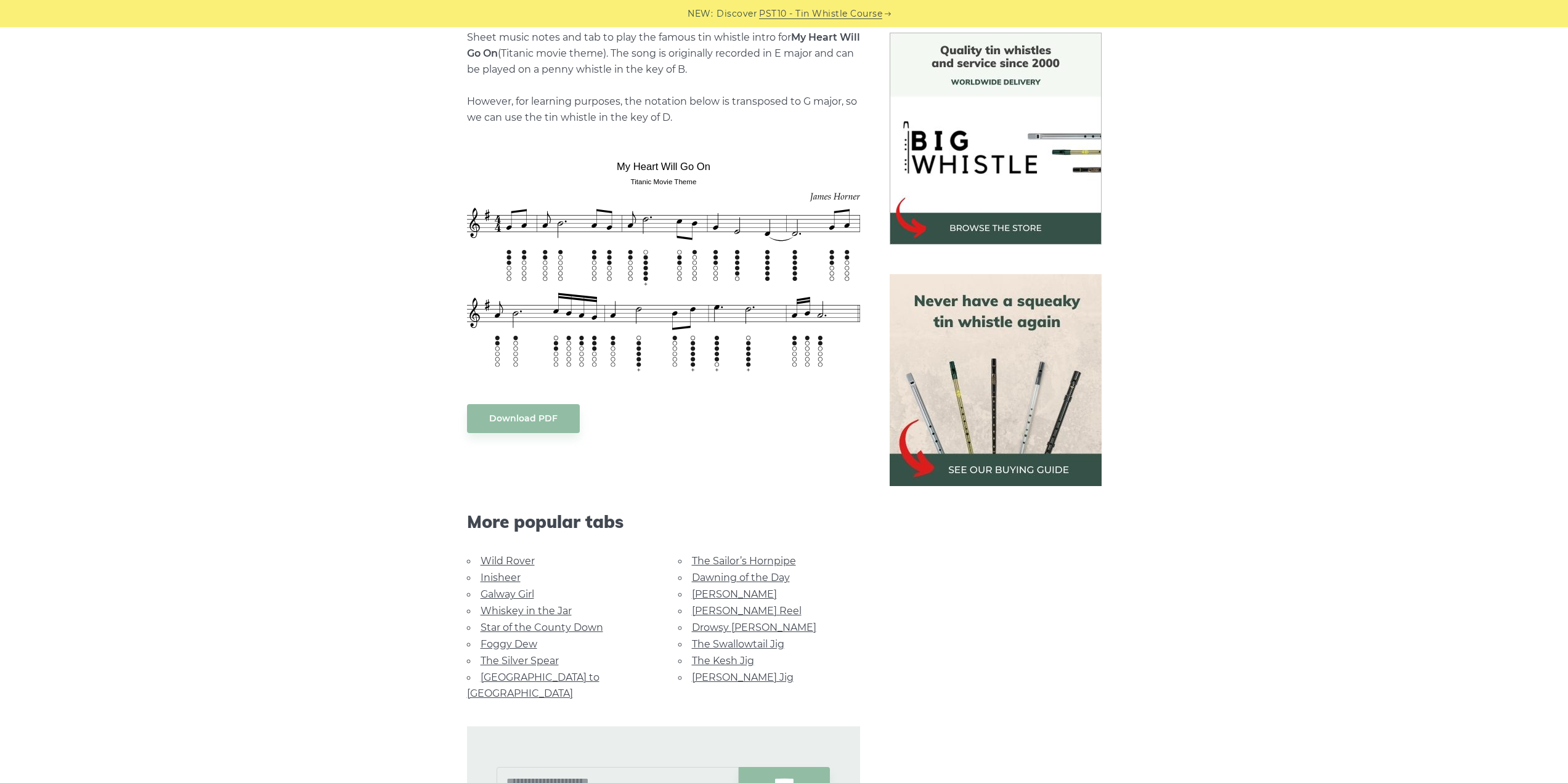
scroll to position [369, 0]
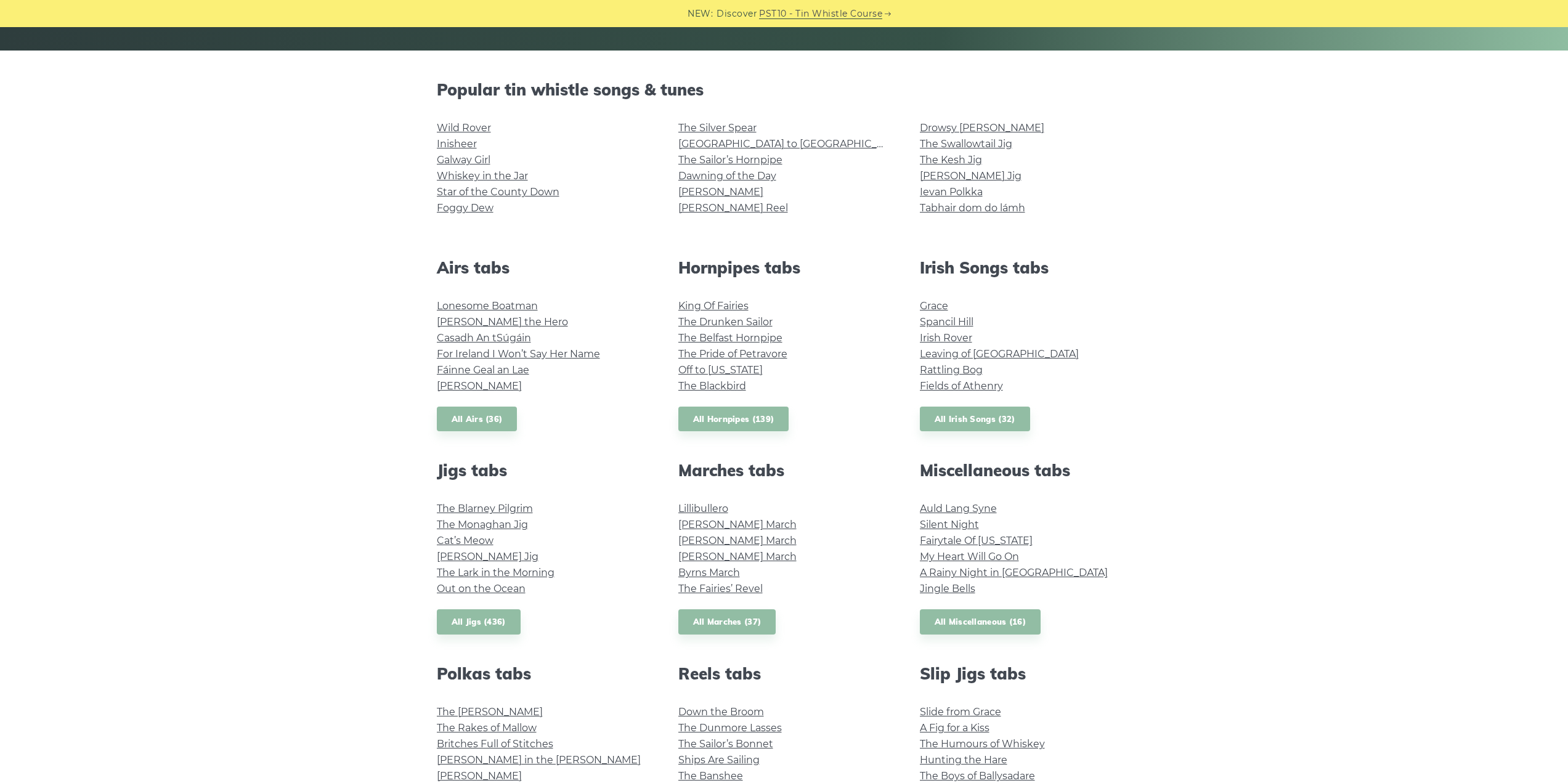
scroll to position [185, 0]
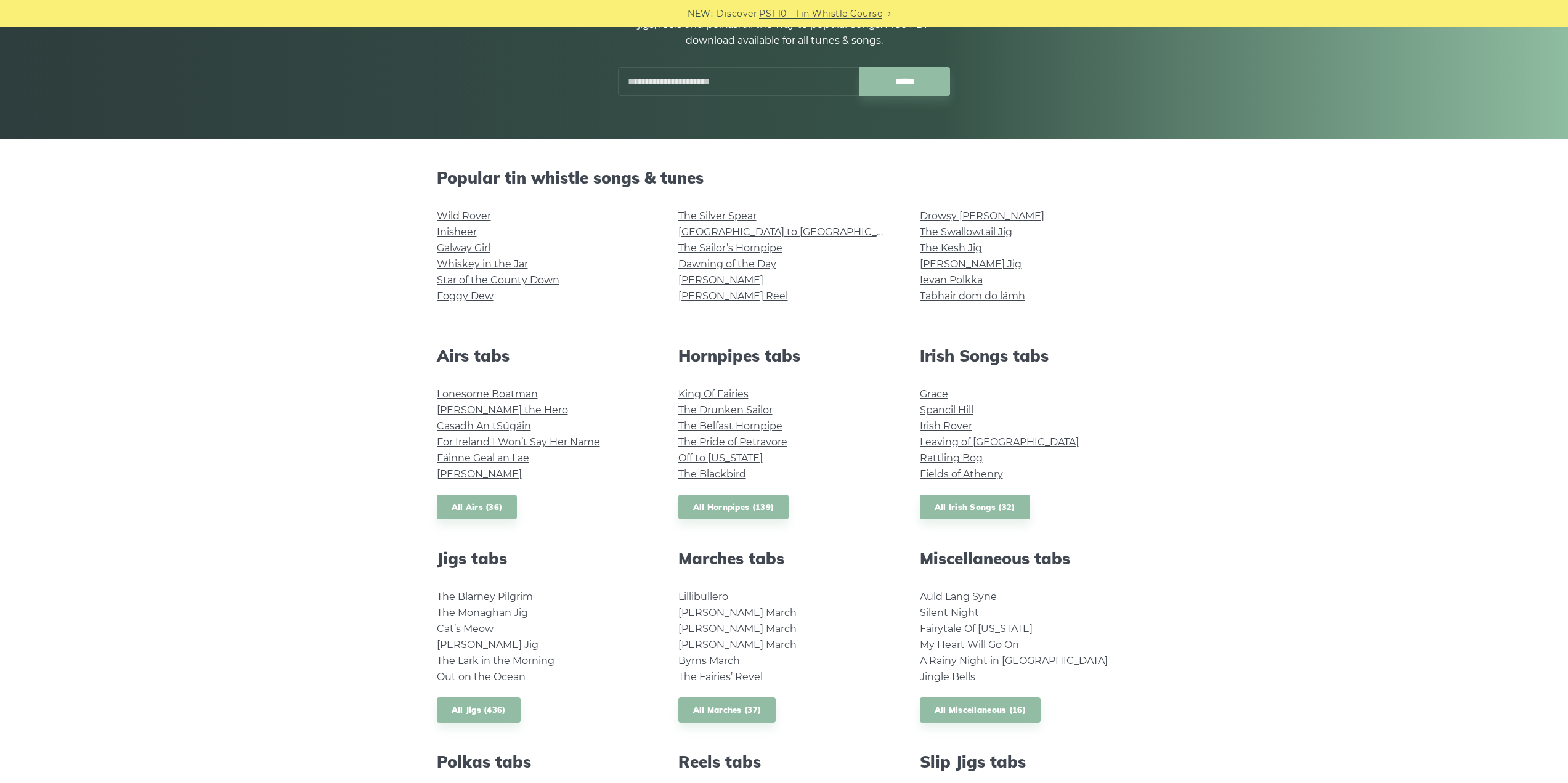
click at [470, 296] on link "Foggy Dew" at bounding box center [465, 296] width 57 height 12
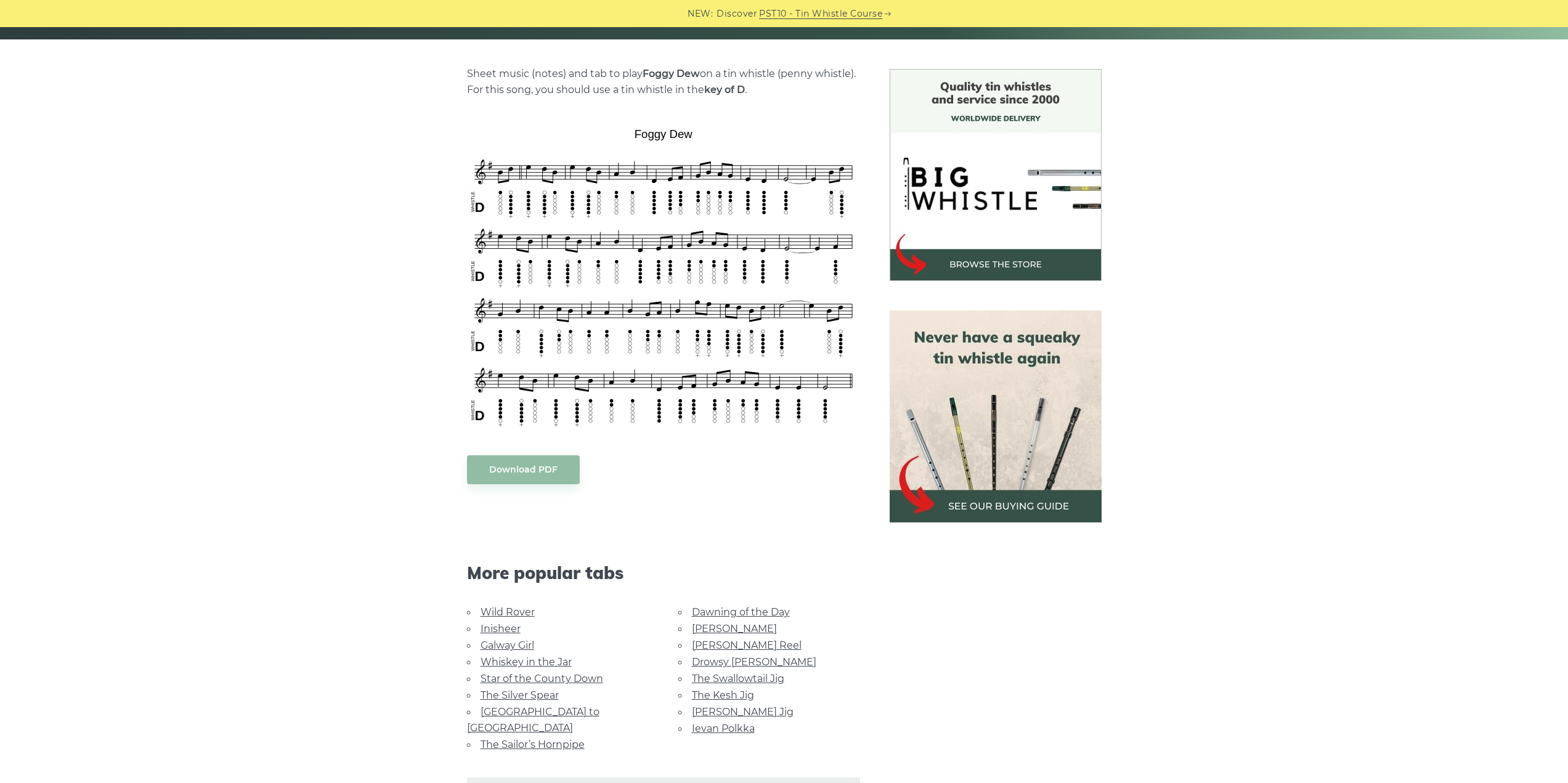
scroll to position [493, 0]
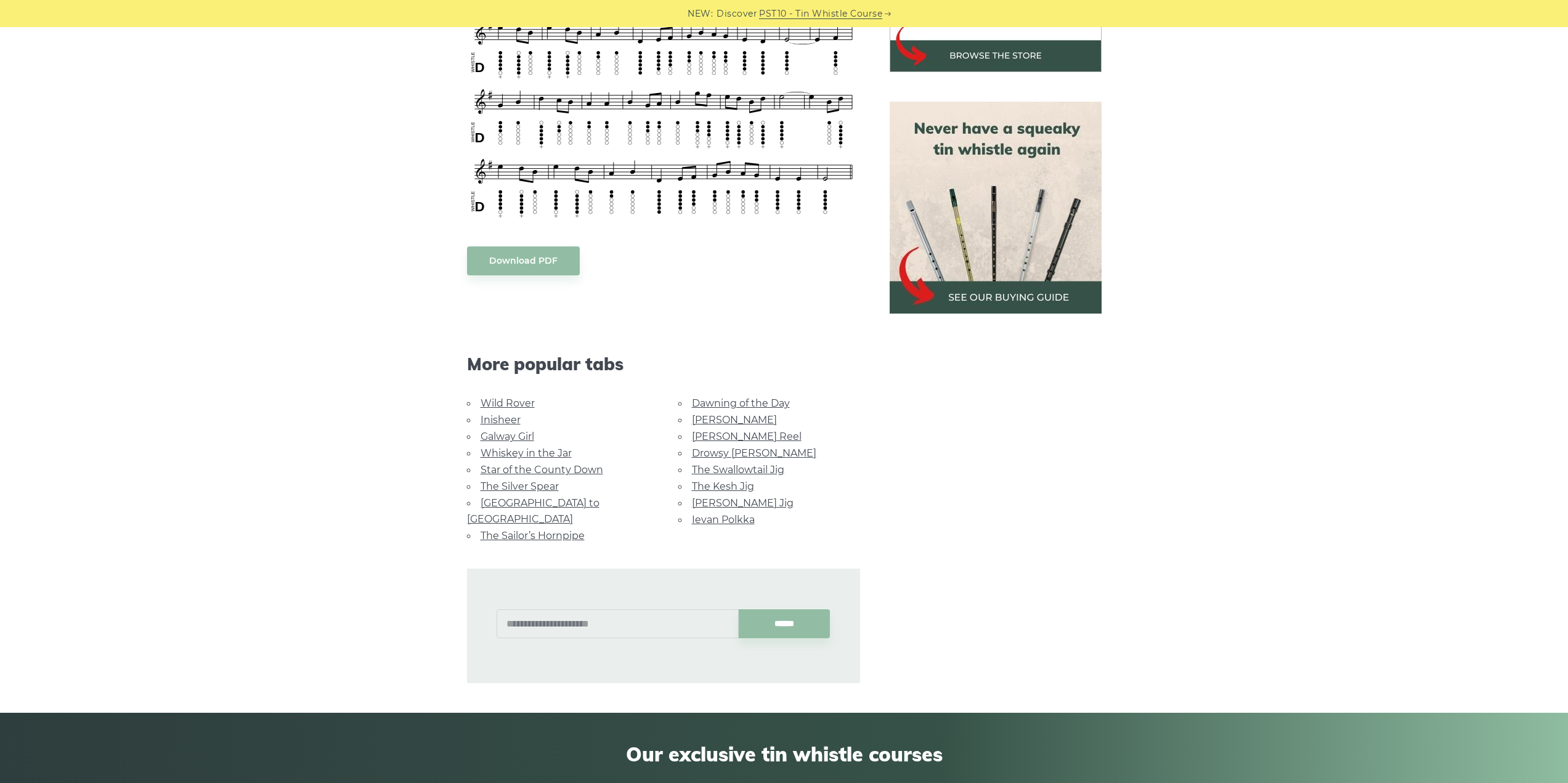
click at [530, 454] on link "Whiskey in the Jar" at bounding box center [526, 453] width 91 height 12
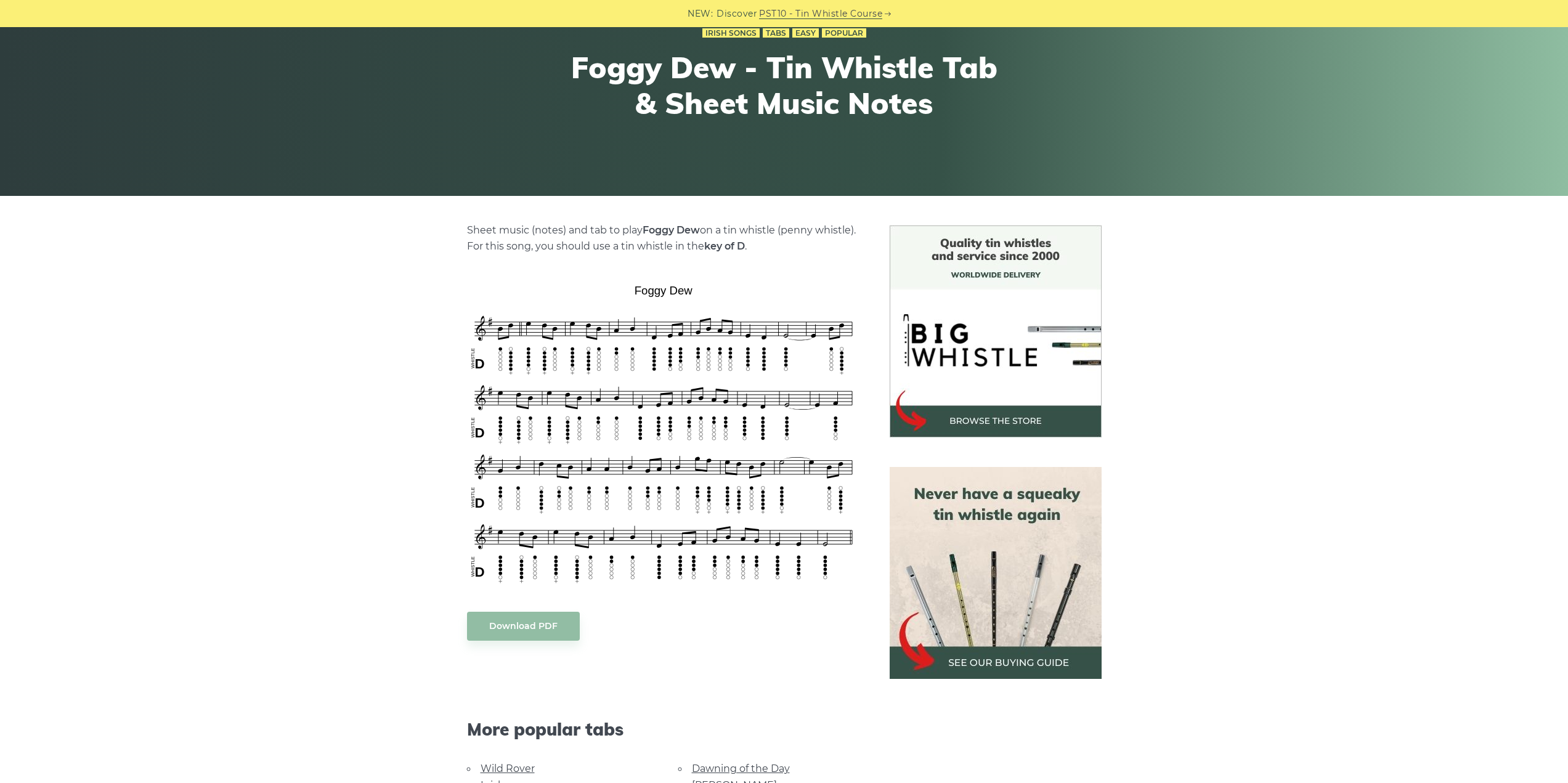
scroll to position [123, 0]
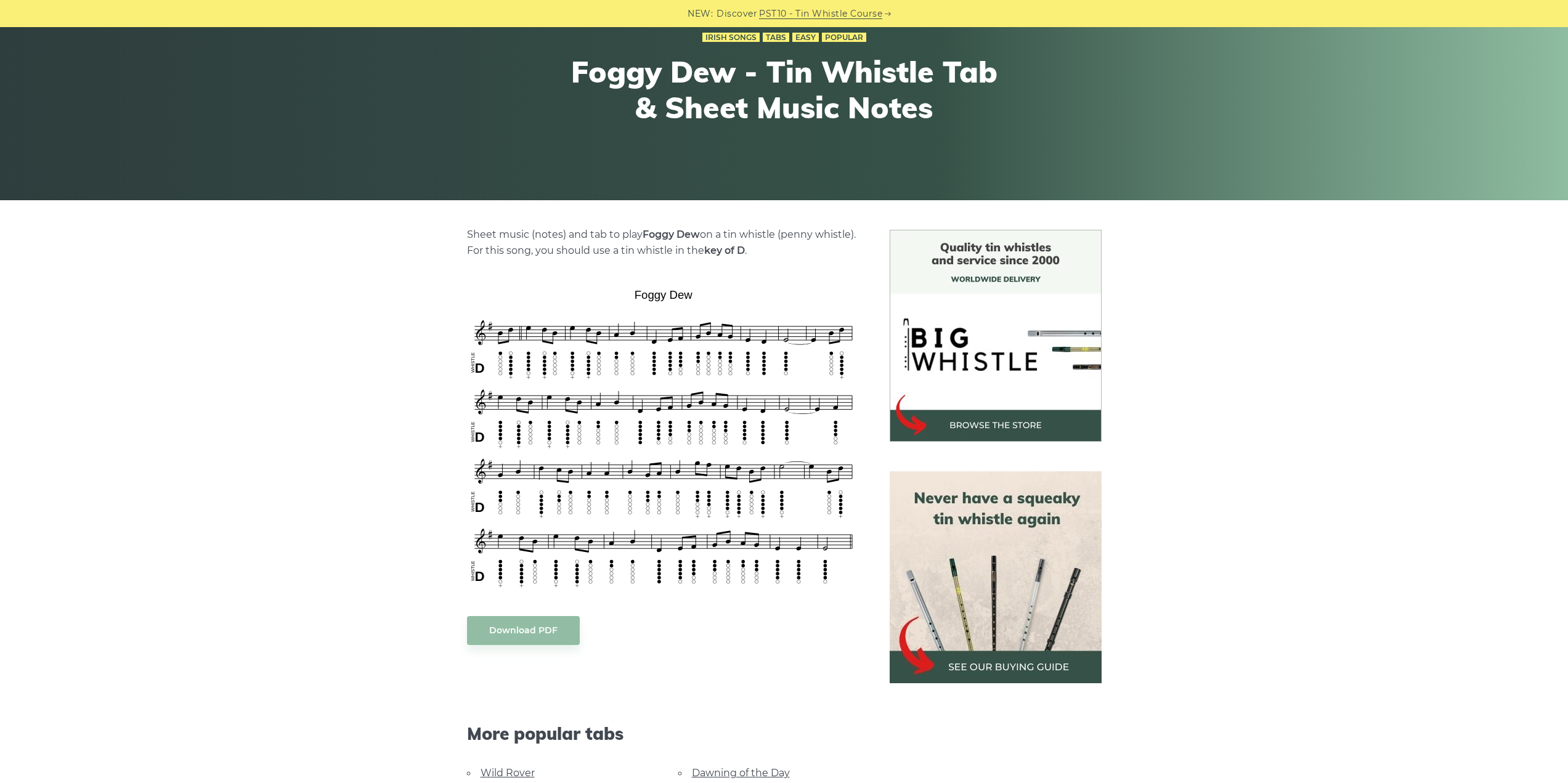
drag, startPoint x: 373, startPoint y: 382, endPoint x: 374, endPoint y: 390, distance: 8.1
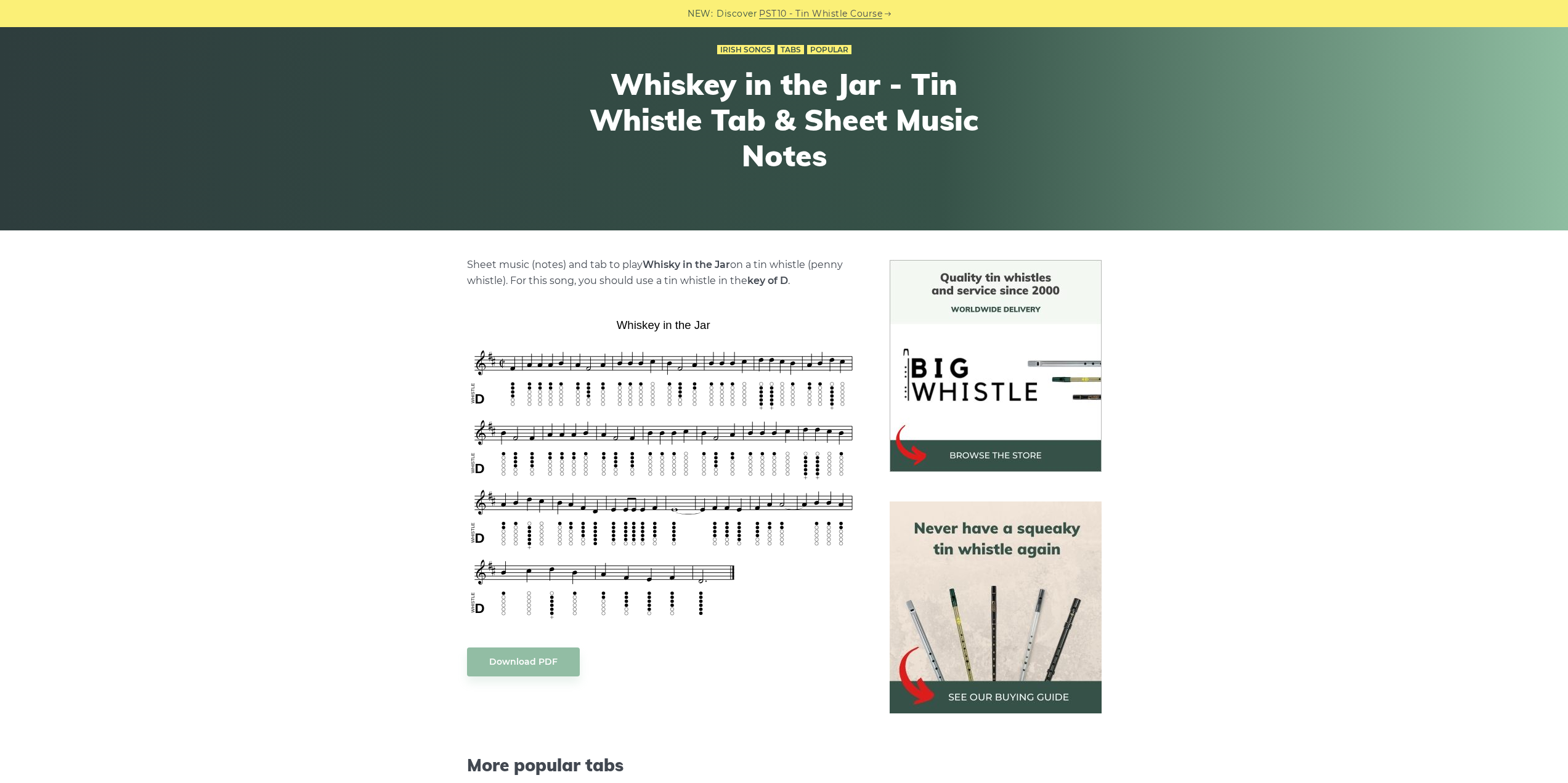
scroll to position [123, 0]
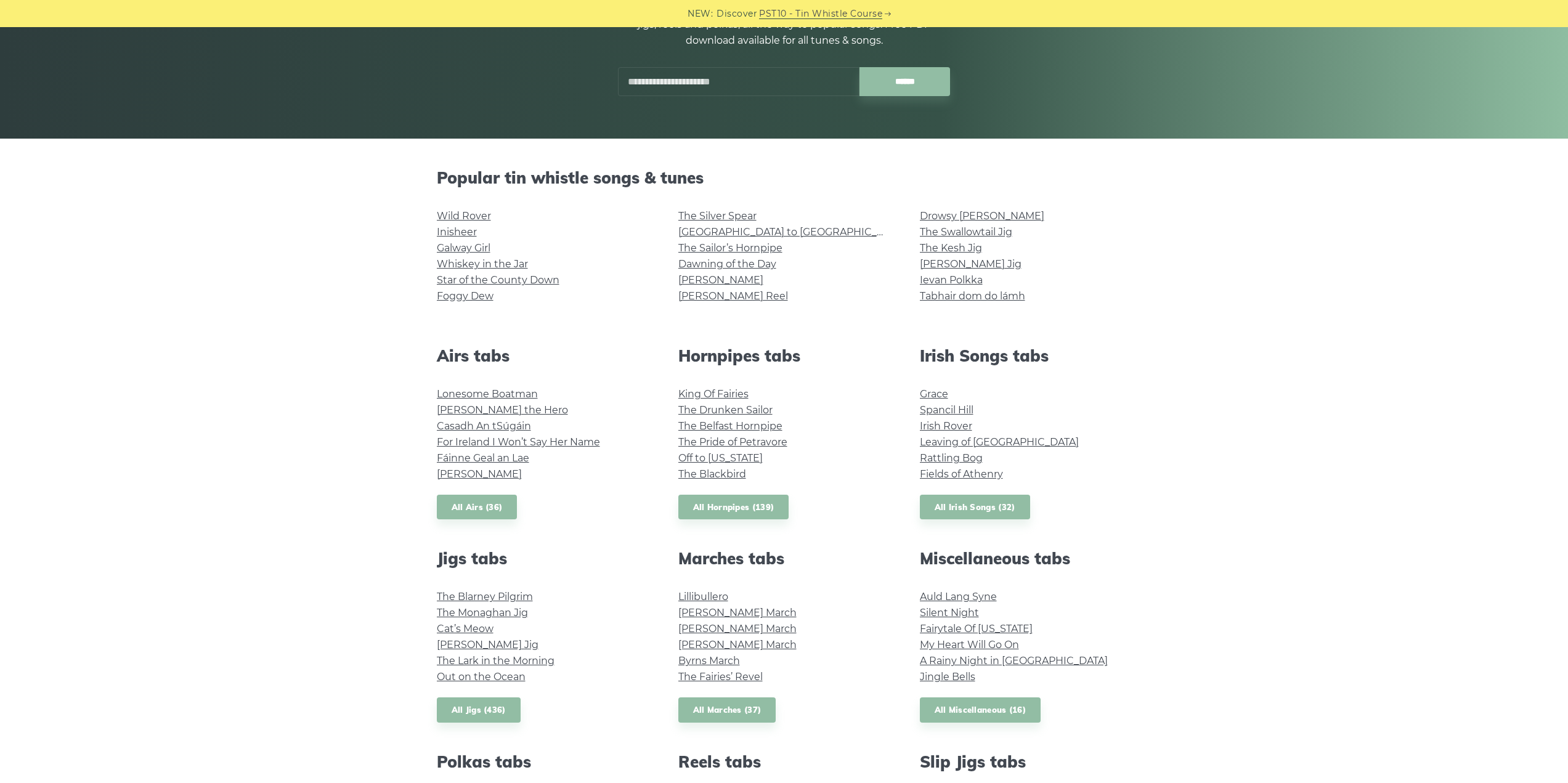
click at [951, 281] on link "Ievan Polkka" at bounding box center [951, 279] width 62 height 12
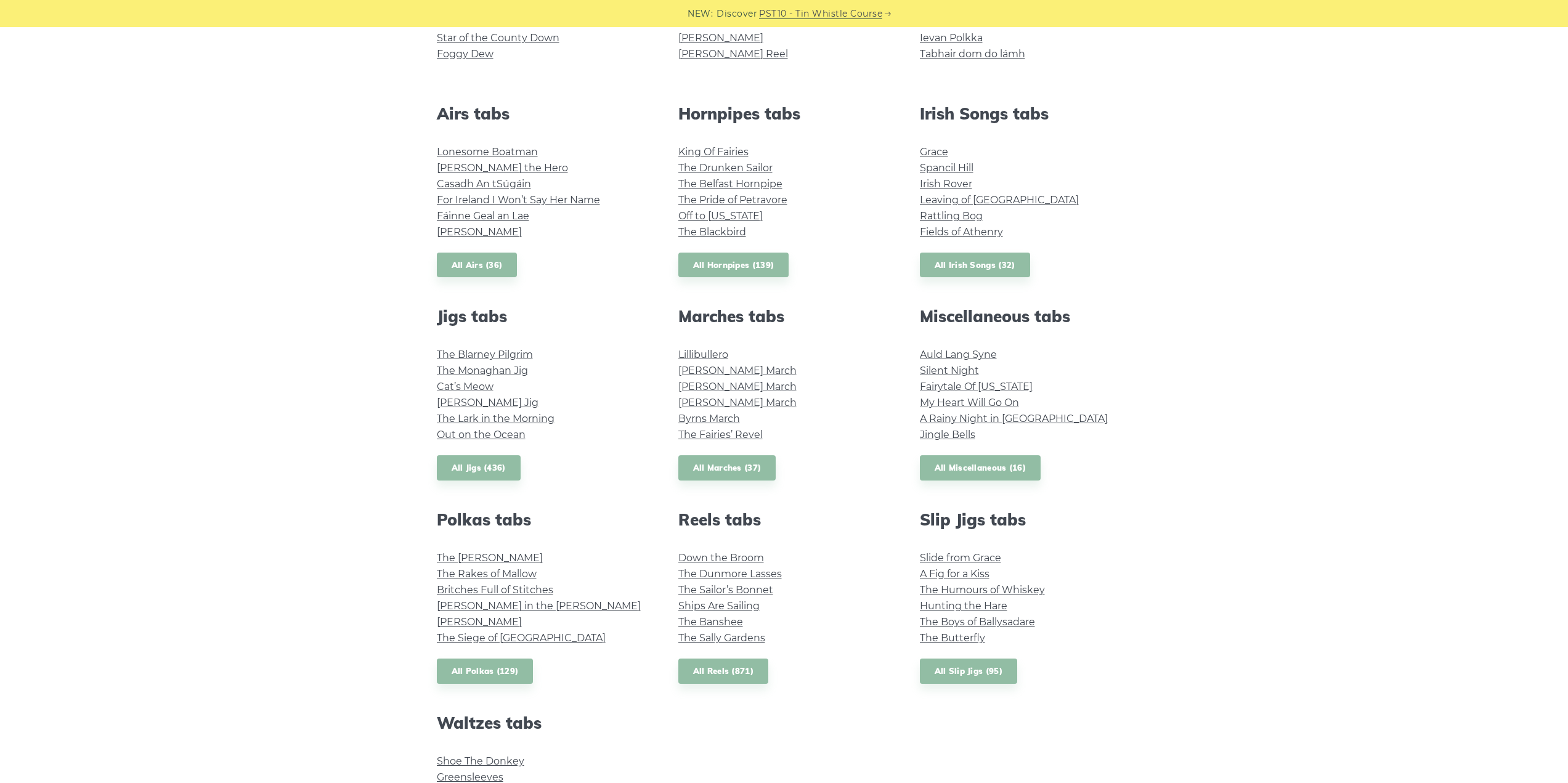
scroll to position [431, 0]
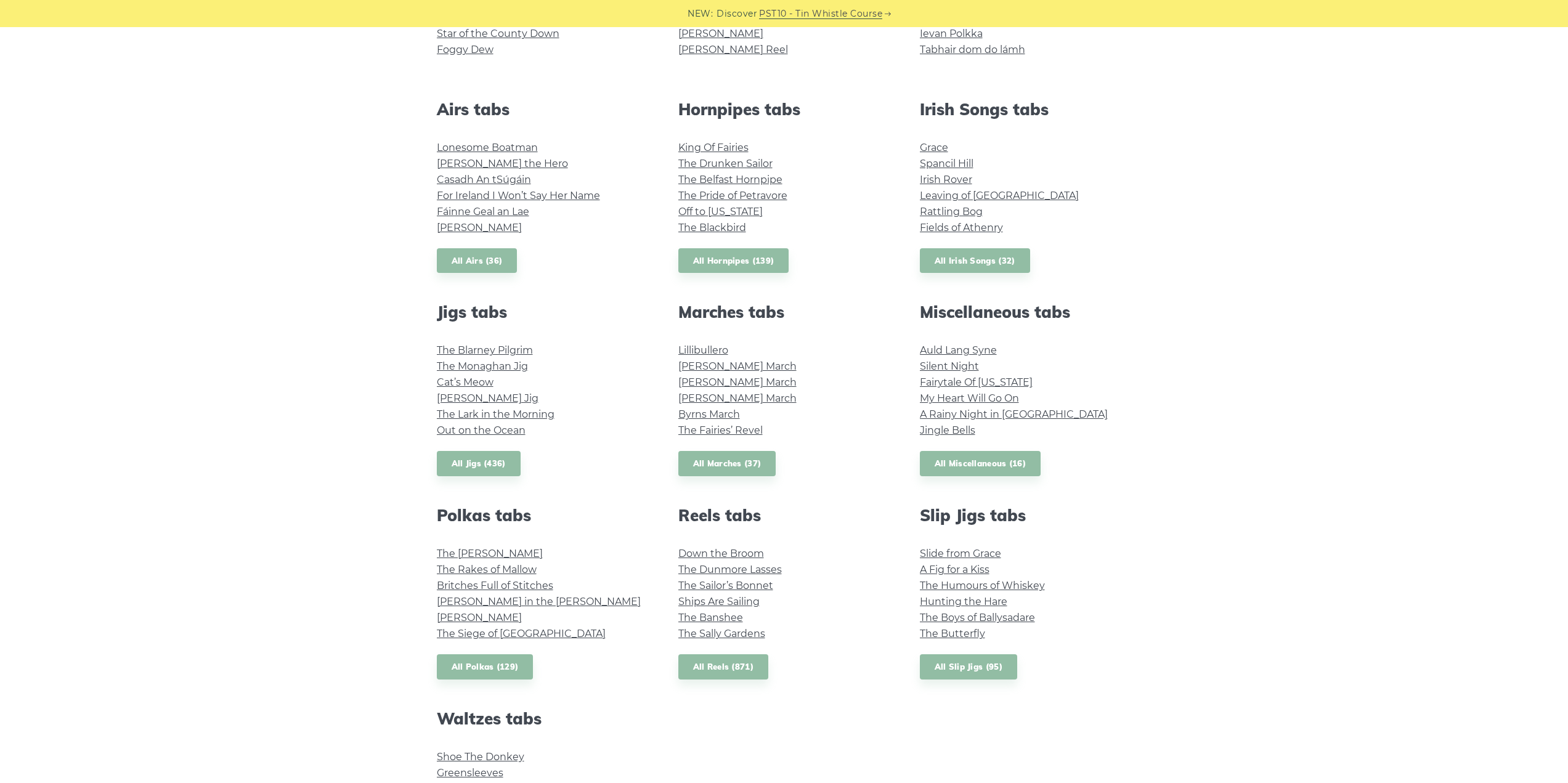
click at [729, 664] on link "All Reels (871)" at bounding box center [723, 667] width 91 height 25
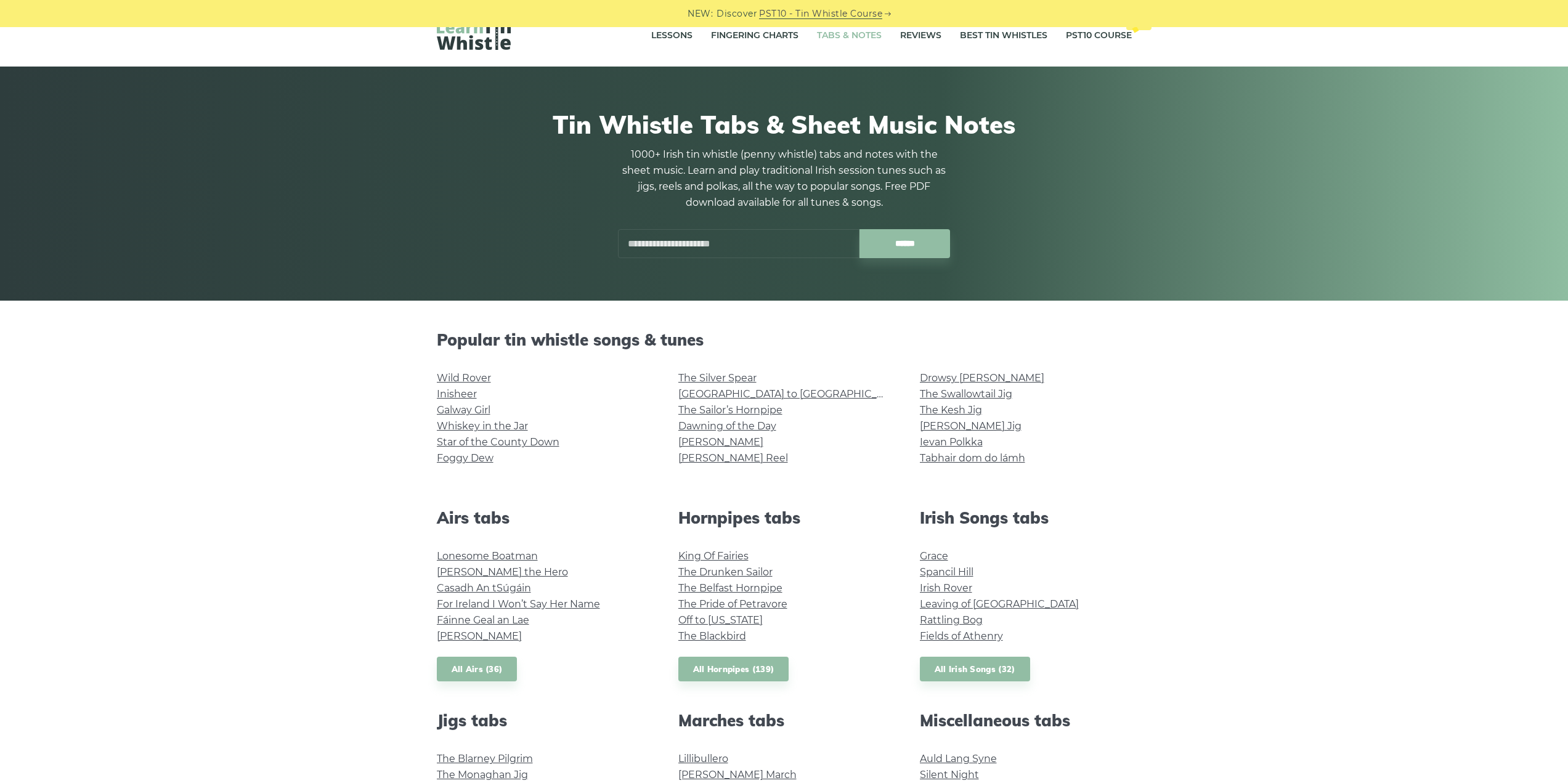
scroll to position [0, 0]
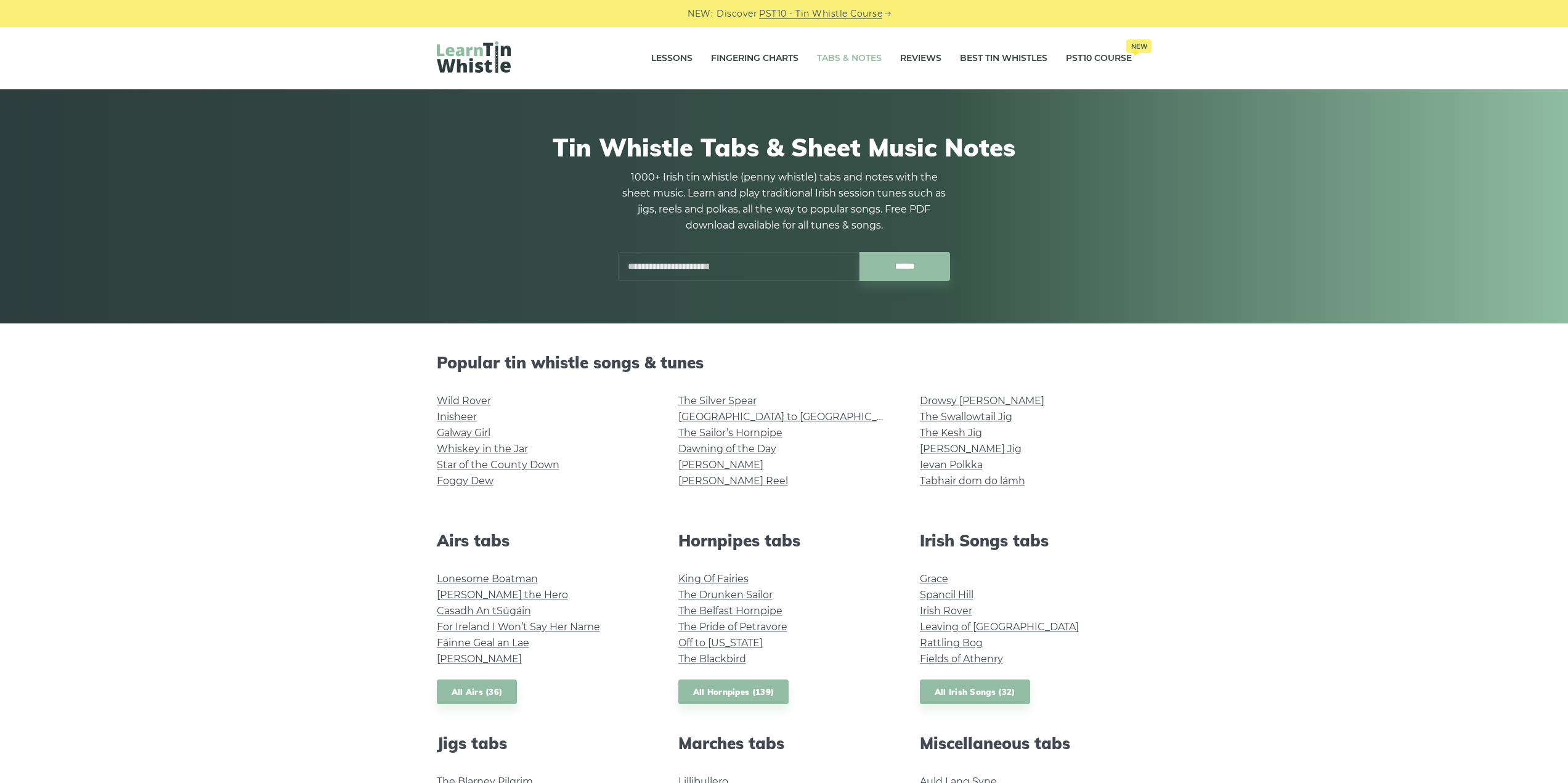
click at [662, 262] on input "text" at bounding box center [739, 266] width 242 height 29
click at [859, 252] on input "******" at bounding box center [904, 266] width 91 height 29
click at [906, 271] on input "******" at bounding box center [904, 266] width 91 height 29
click at [623, 290] on ul "Danny Boy" at bounding box center [739, 295] width 242 height 28
click at [653, 294] on li "Danny Boy" at bounding box center [738, 295] width 225 height 15
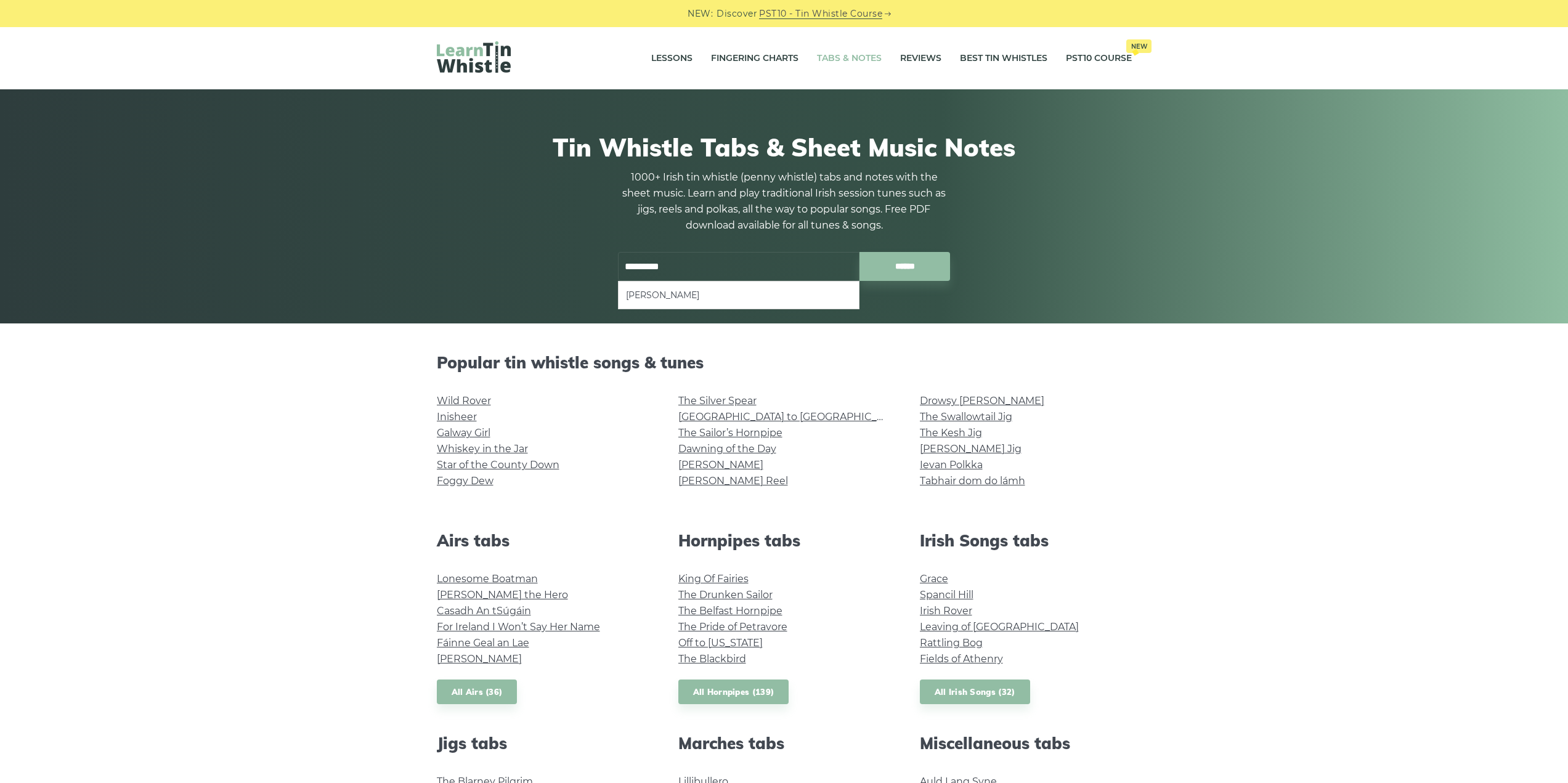
type input "*********"
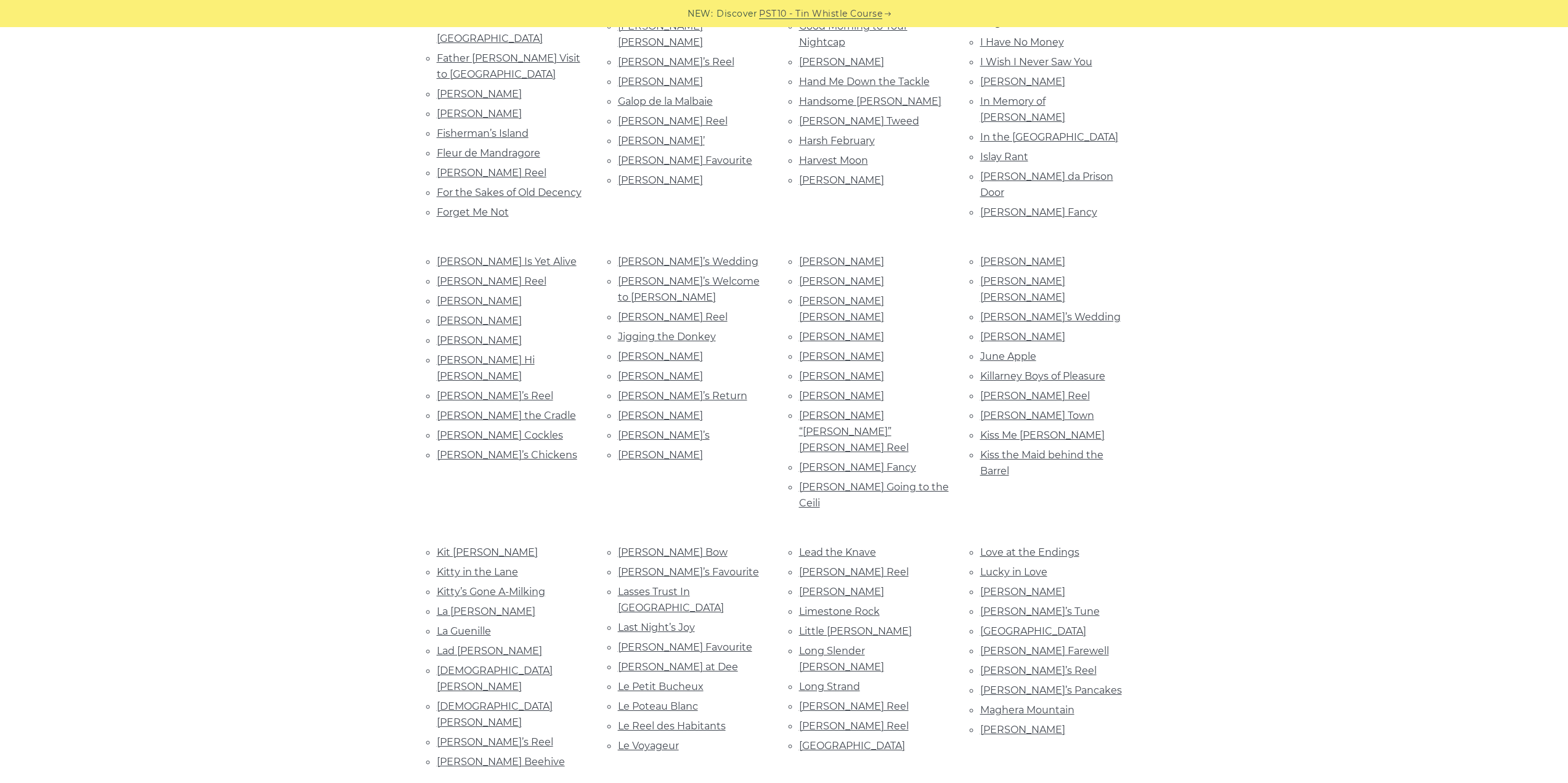
scroll to position [1171, 0]
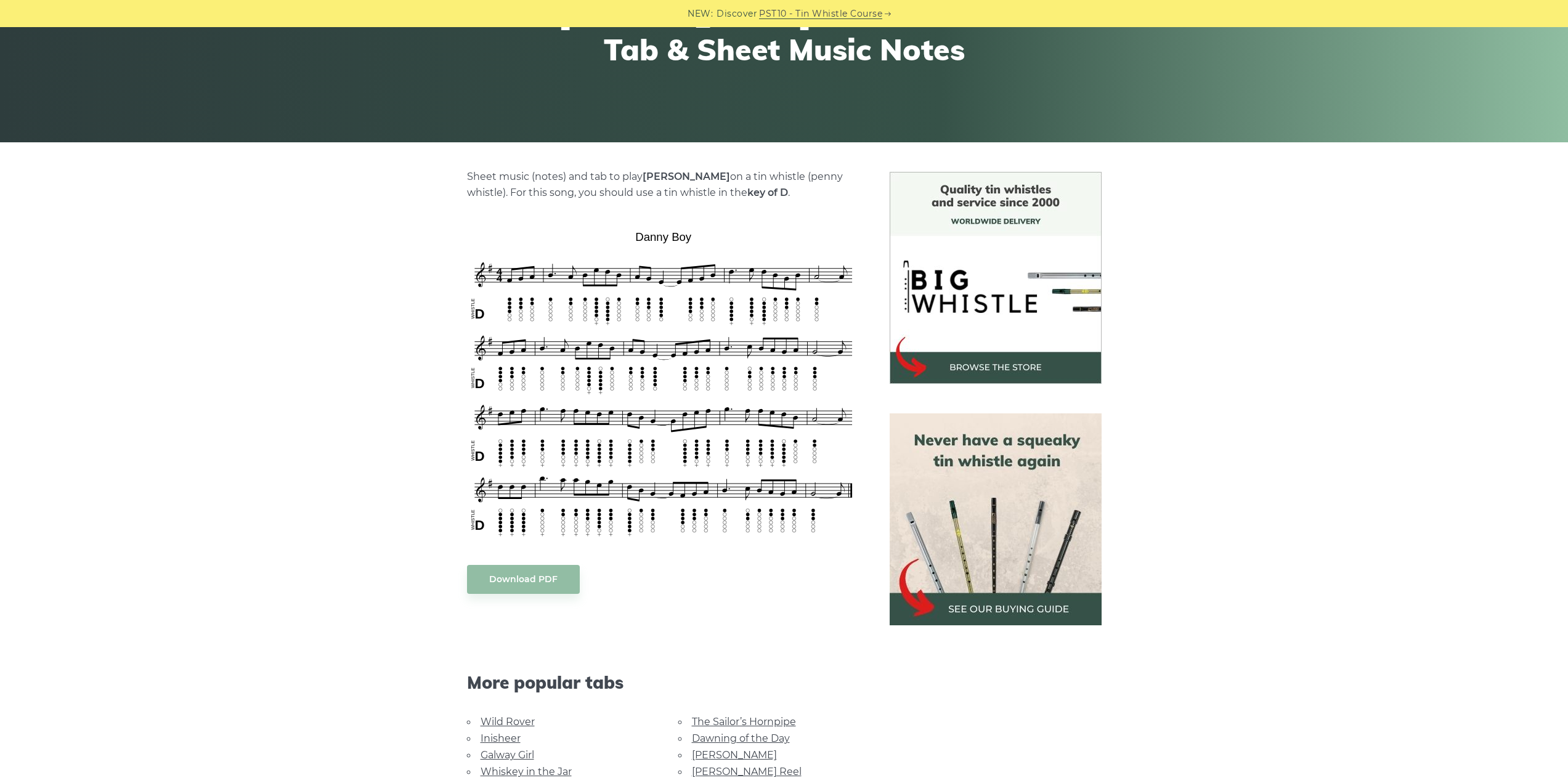
scroll to position [185, 0]
